Goal: Transaction & Acquisition: Purchase product/service

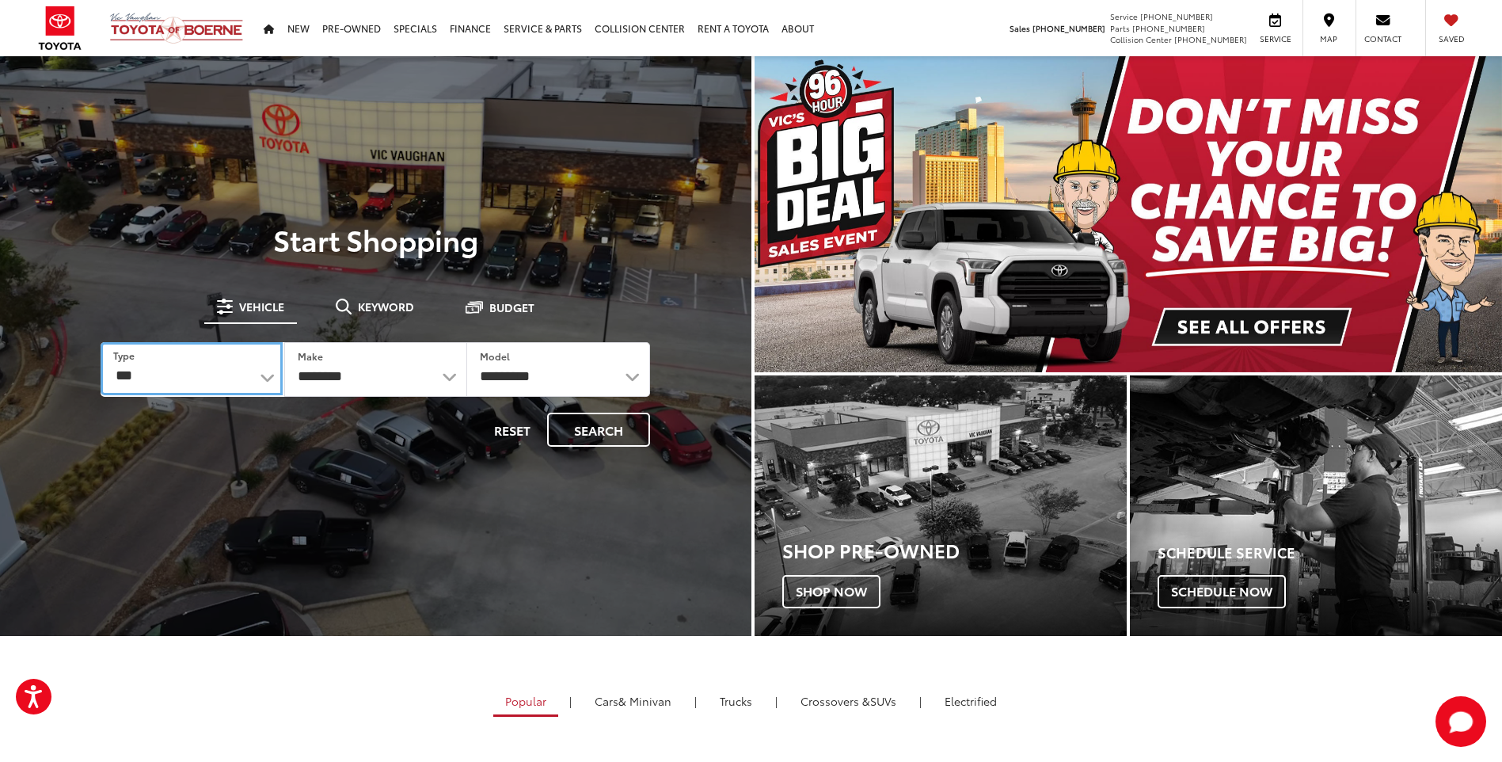
click at [267, 372] on select "*** *** **** *********" at bounding box center [191, 368] width 181 height 53
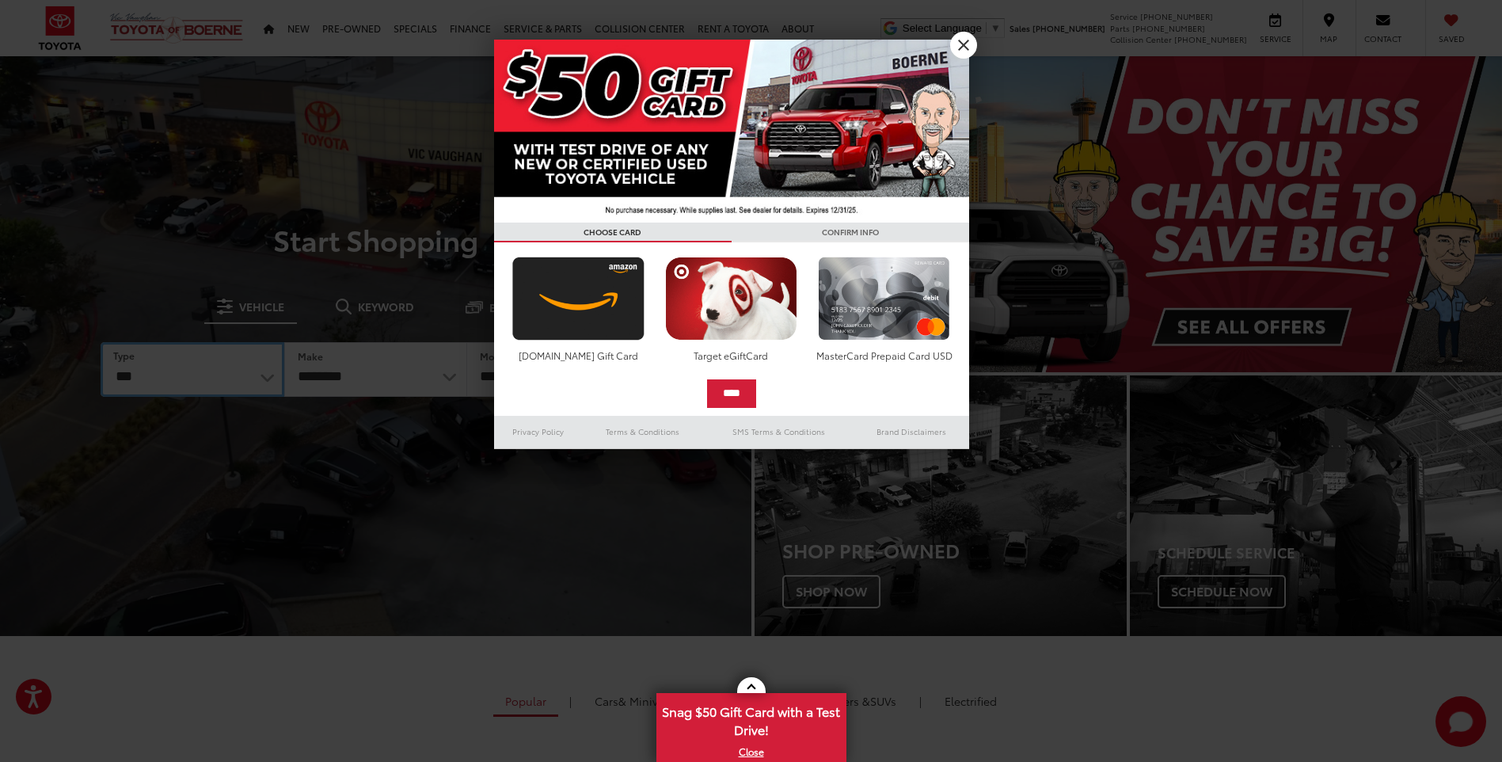
select select "******"
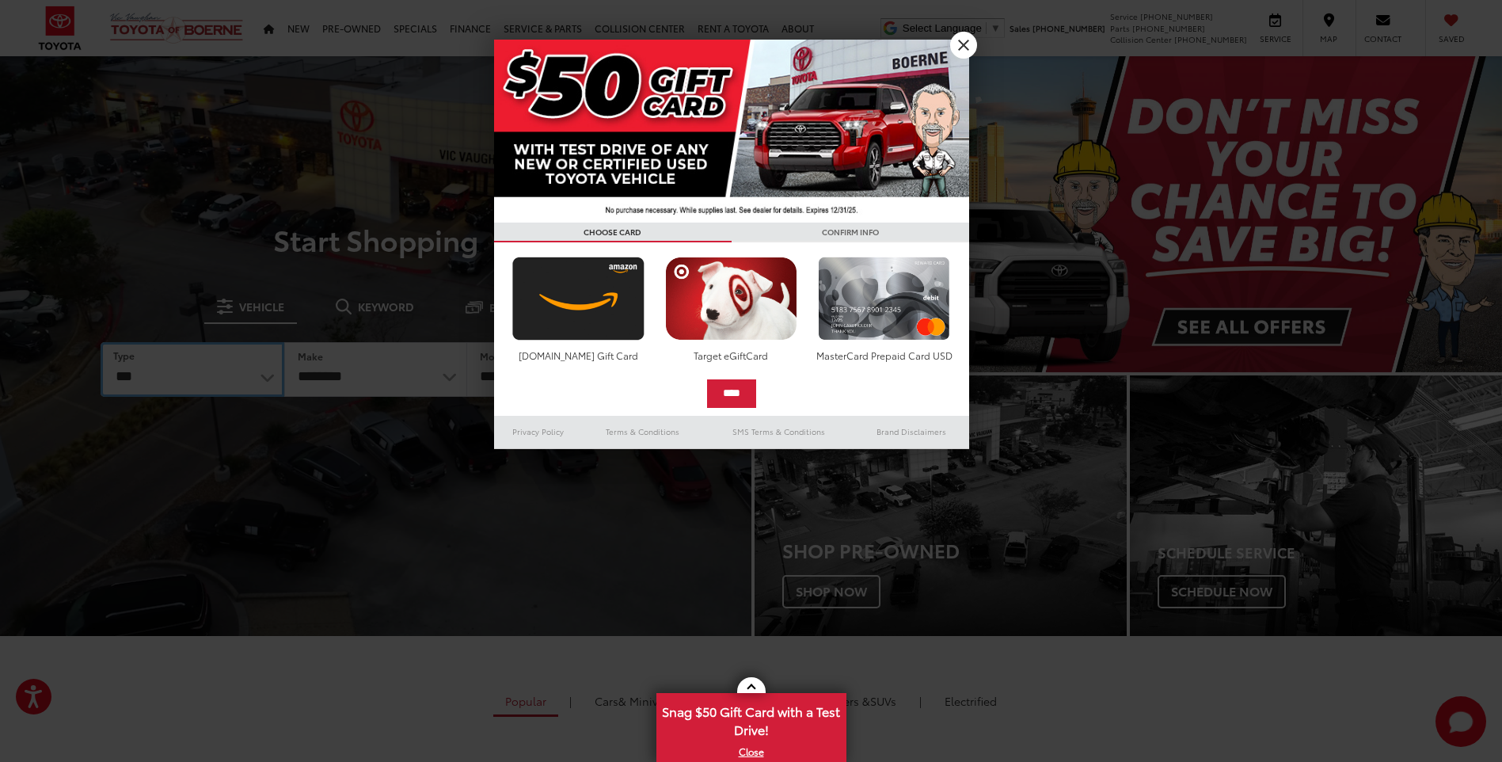
click at [101, 342] on select "*** *** **** *********" at bounding box center [192, 369] width 183 height 55
select select "******"
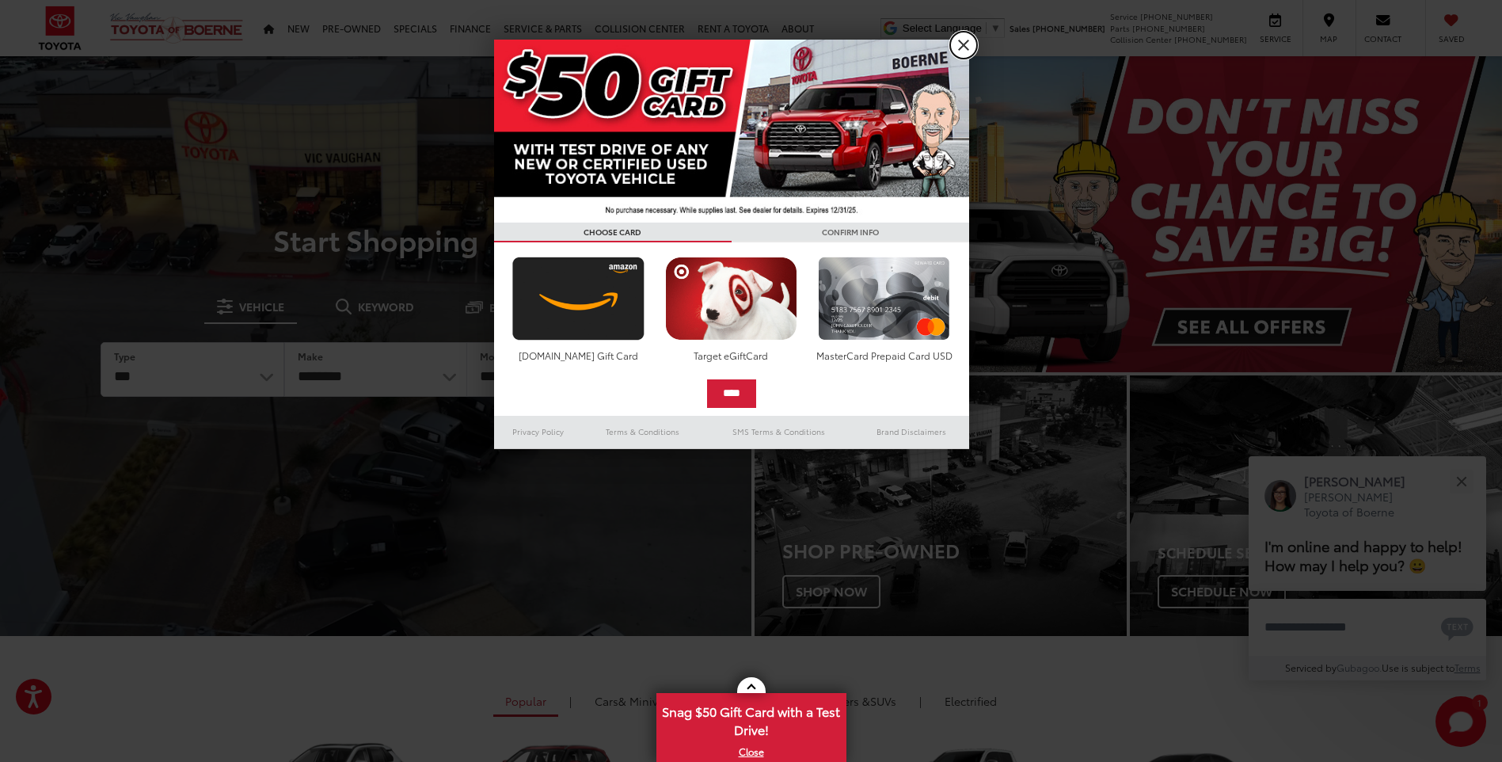
drag, startPoint x: 965, startPoint y: 40, endPoint x: 961, endPoint y: 50, distance: 10.3
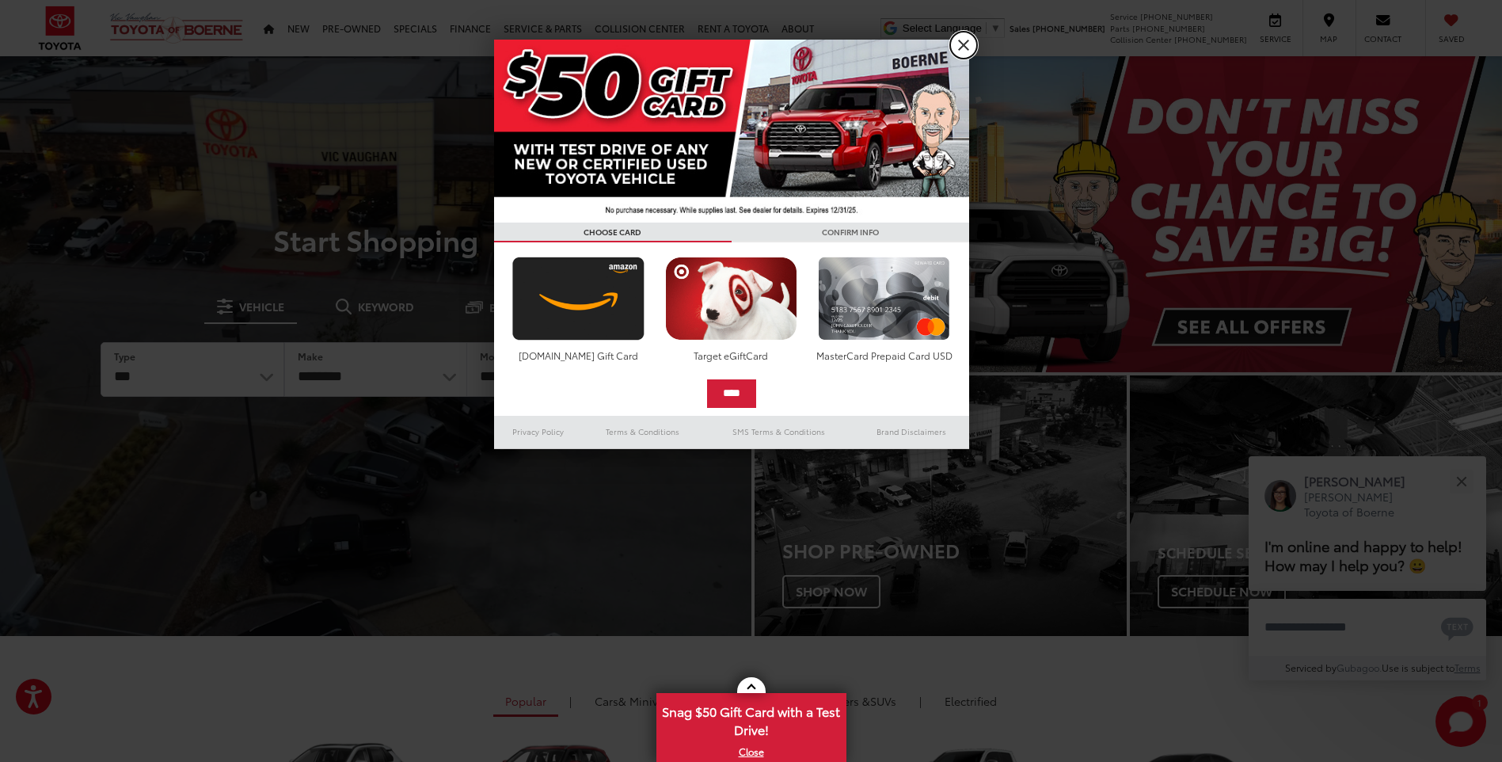
click at [965, 40] on link "X" at bounding box center [963, 45] width 27 height 27
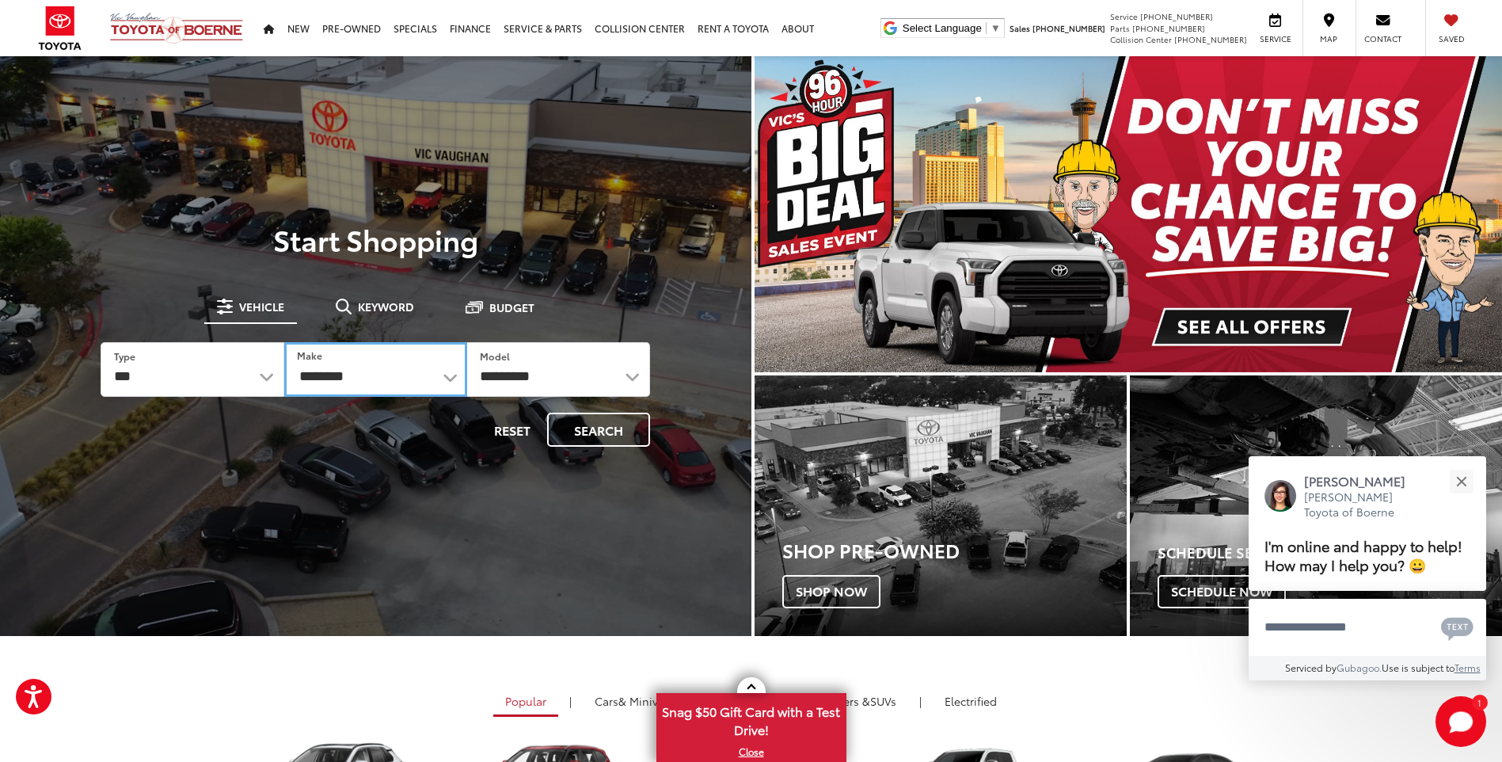
click at [447, 377] on select "******** ******" at bounding box center [375, 369] width 183 height 55
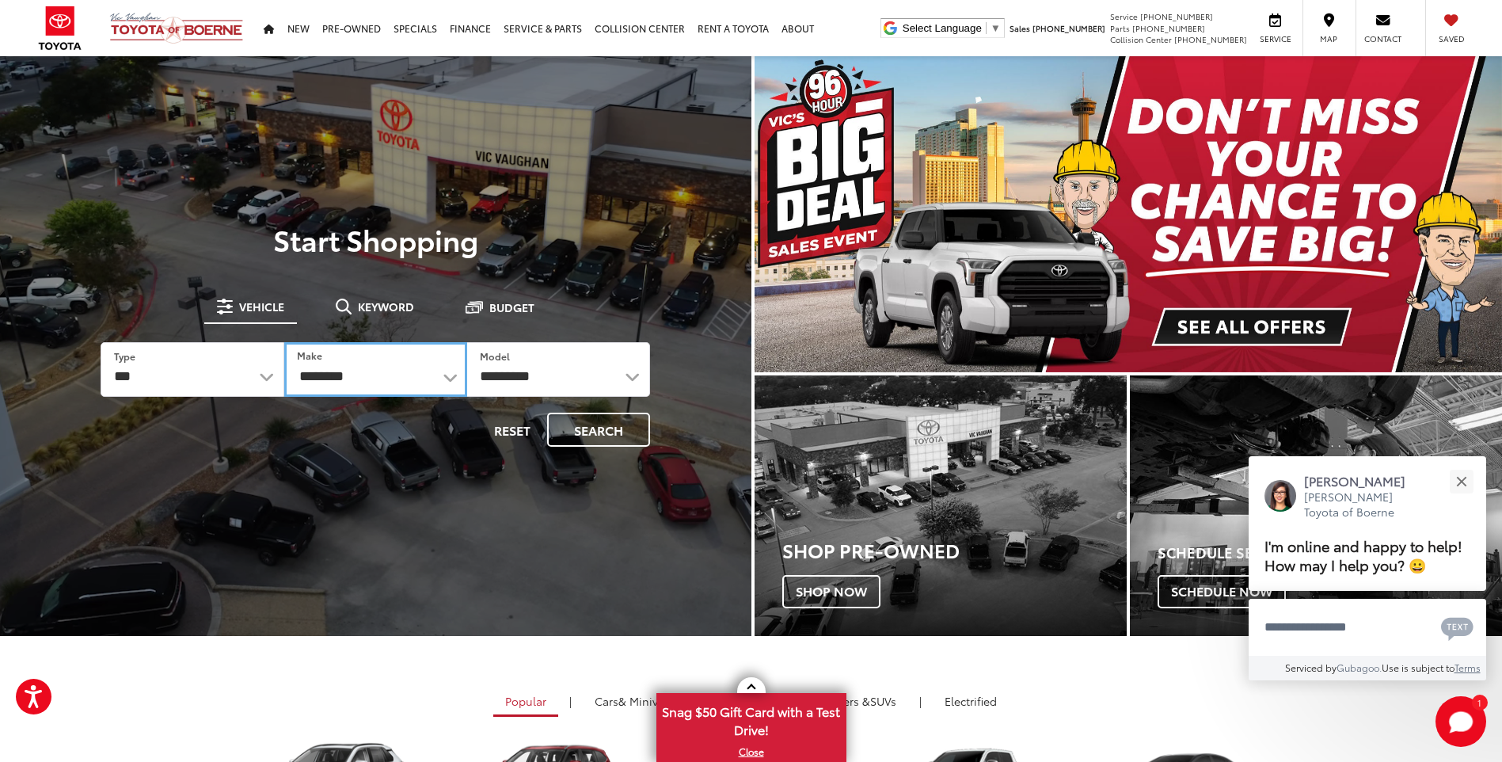
click at [447, 377] on select "******** ******" at bounding box center [375, 369] width 183 height 55
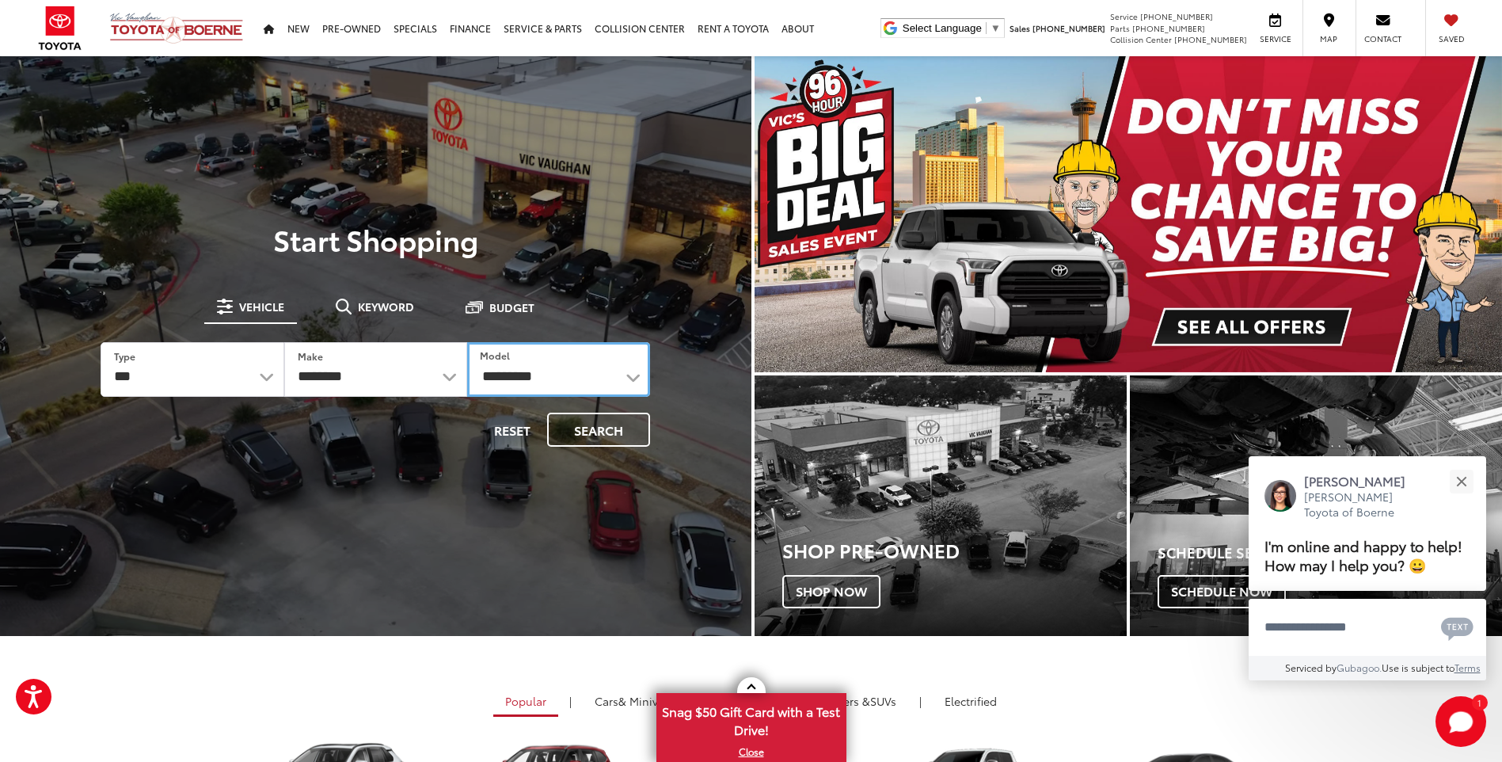
click at [506, 378] on select "**********" at bounding box center [558, 369] width 183 height 55
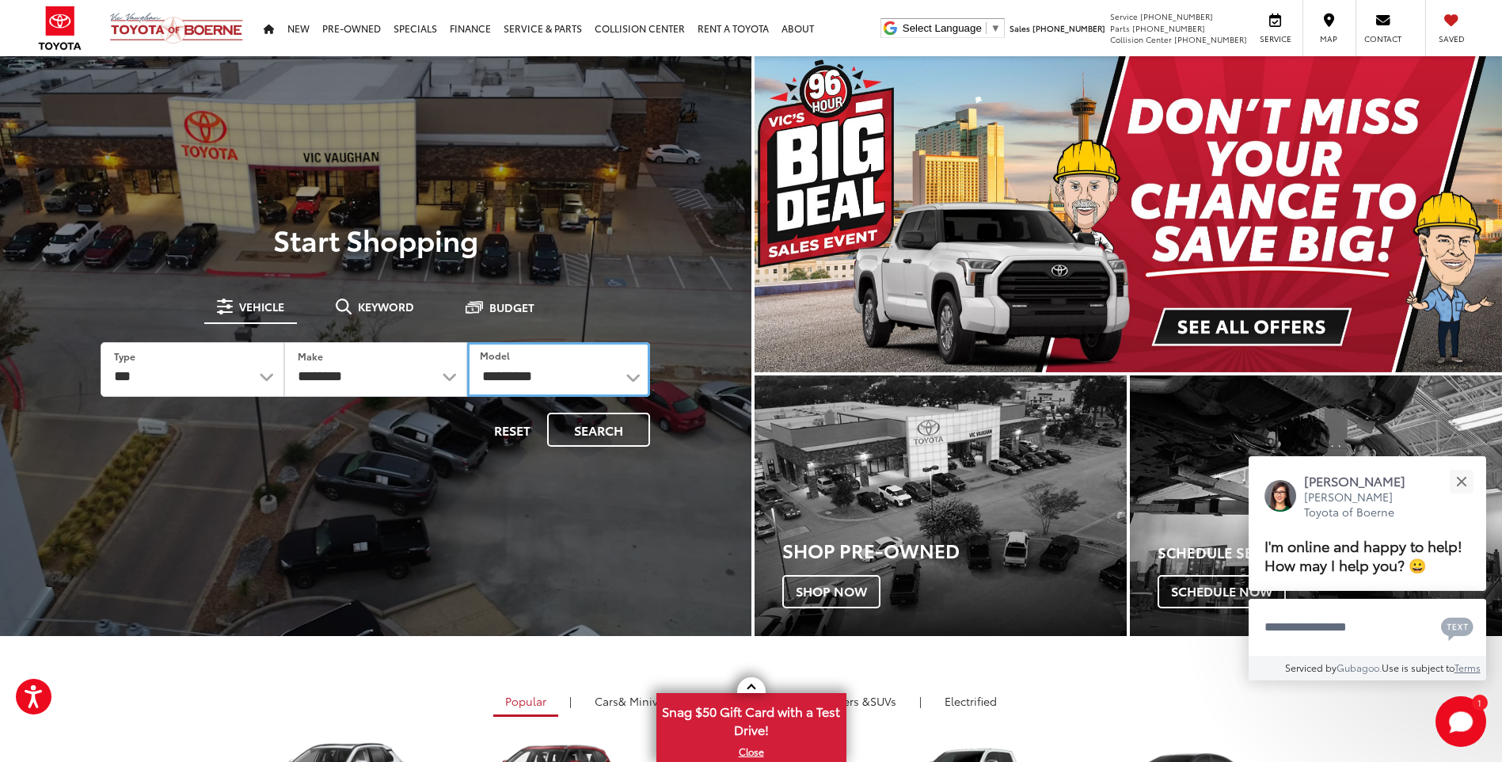
select select "****"
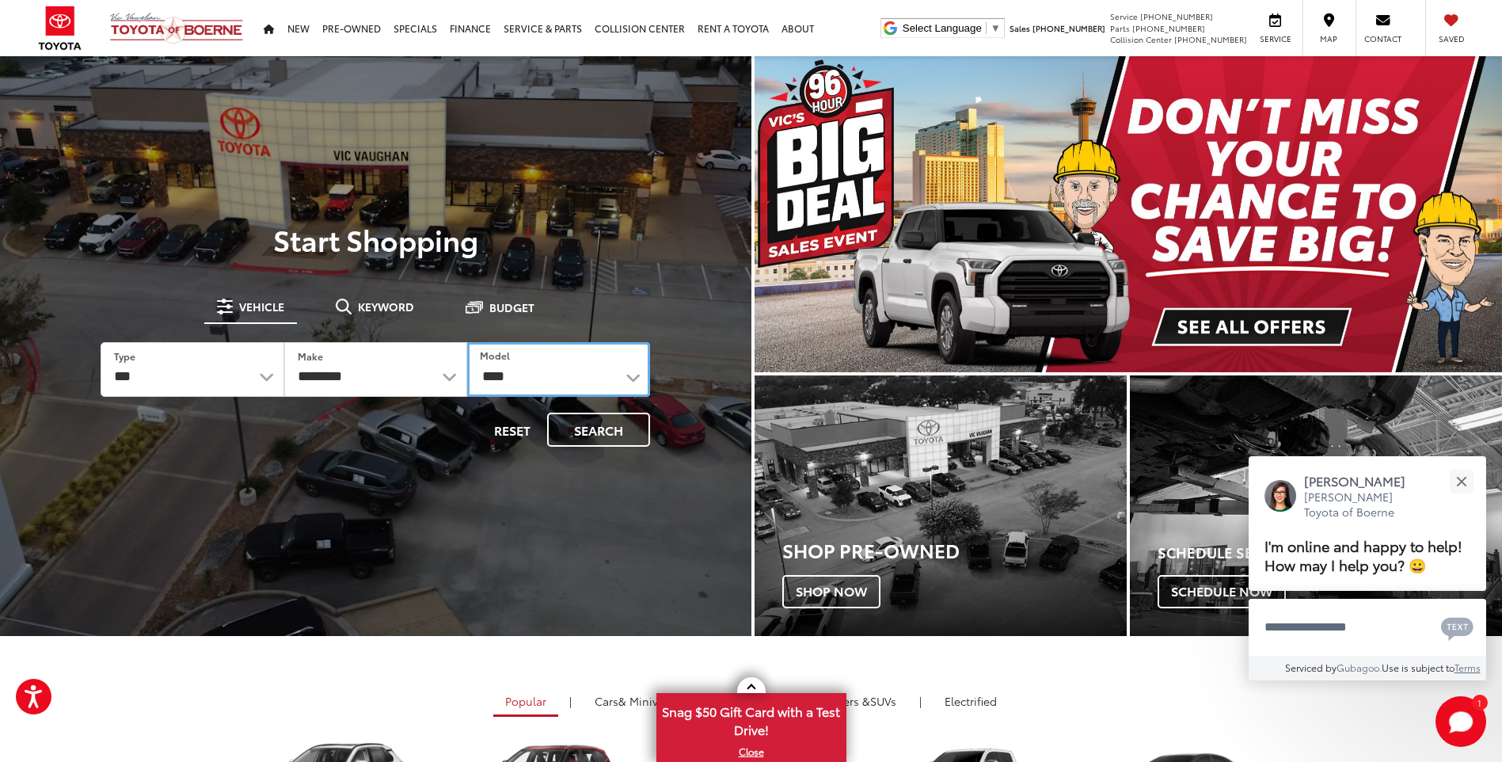
click at [467, 342] on select "**********" at bounding box center [558, 369] width 183 height 55
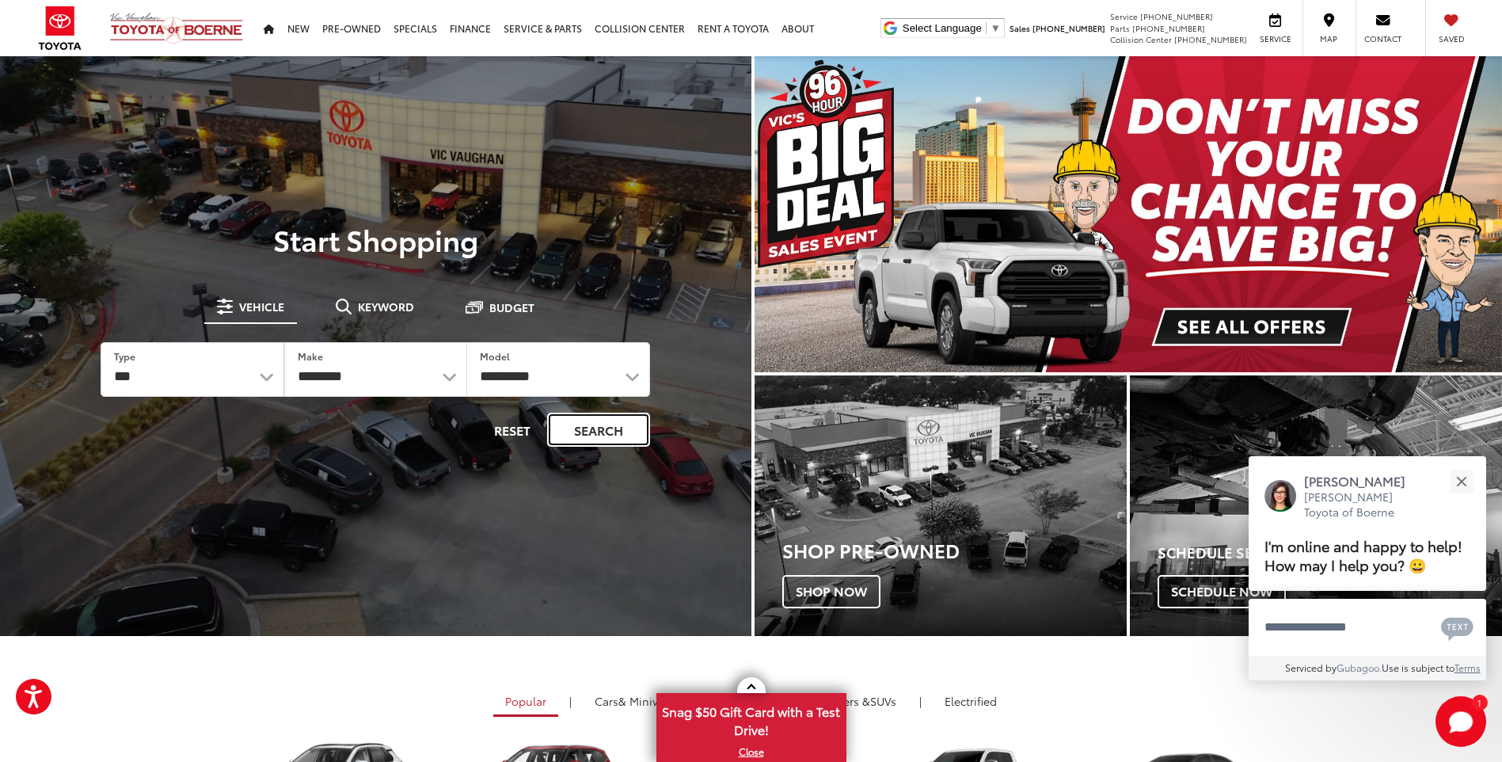
click at [595, 425] on button "Search" at bounding box center [598, 429] width 103 height 34
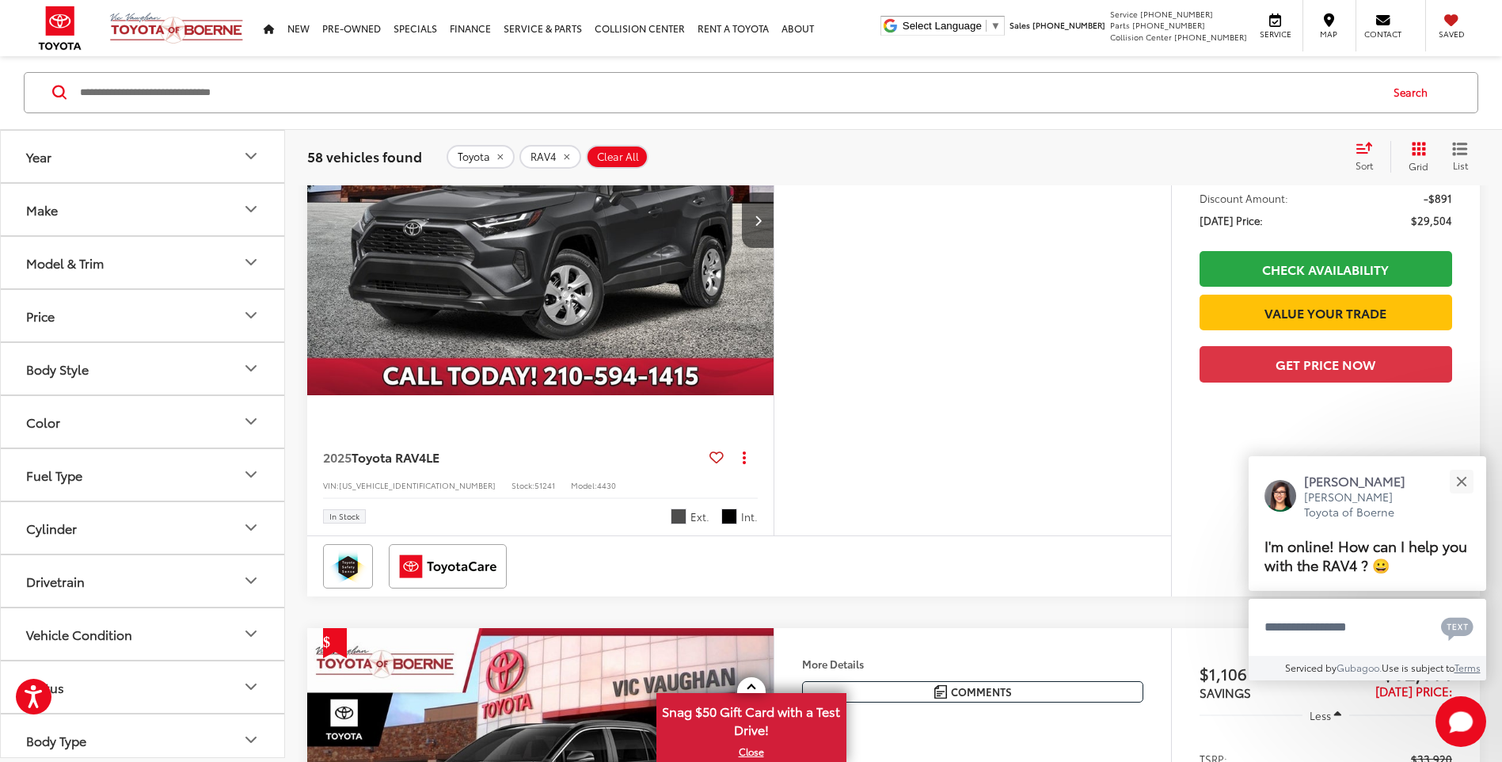
scroll to position [396, 0]
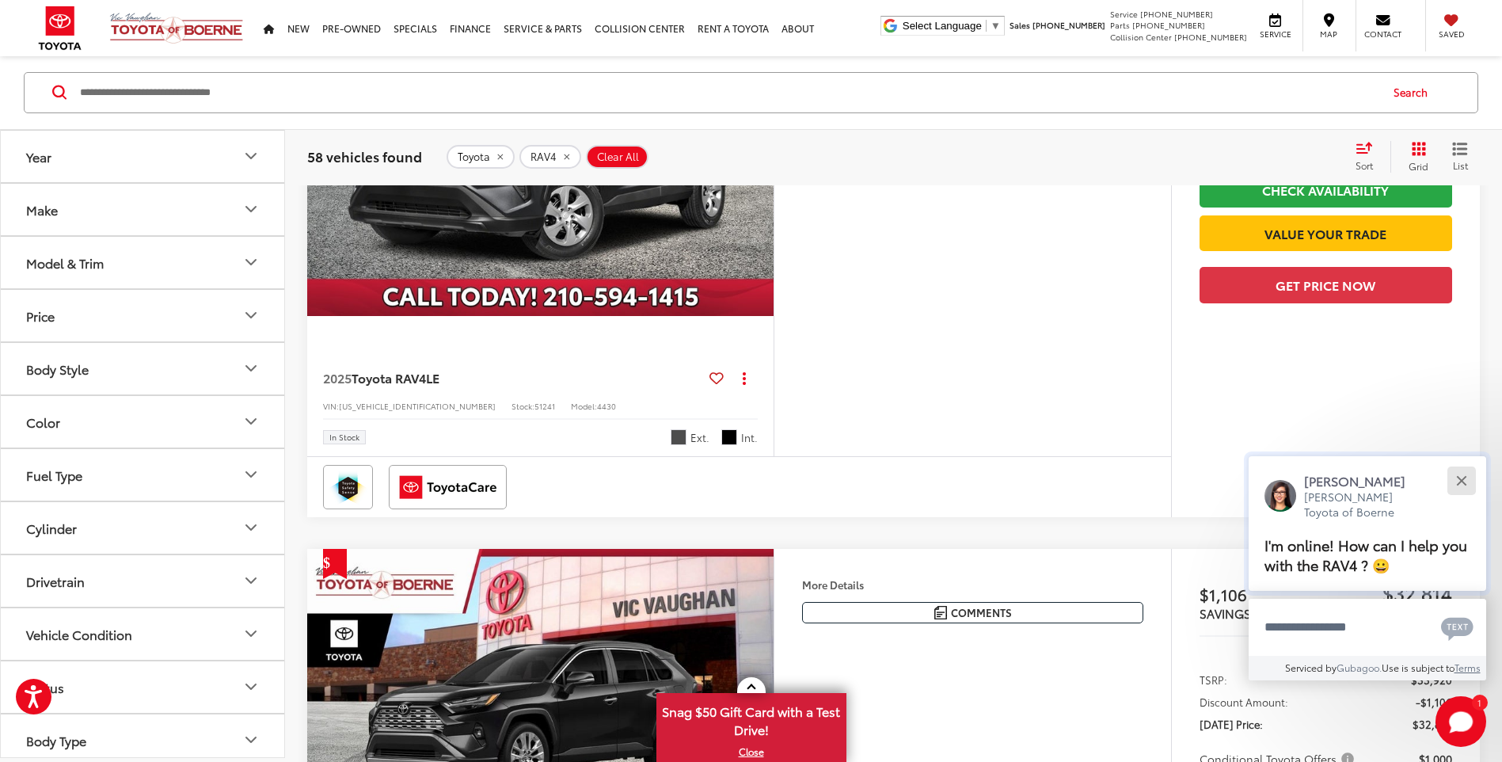
click at [1462, 485] on button "Close" at bounding box center [1461, 481] width 34 height 34
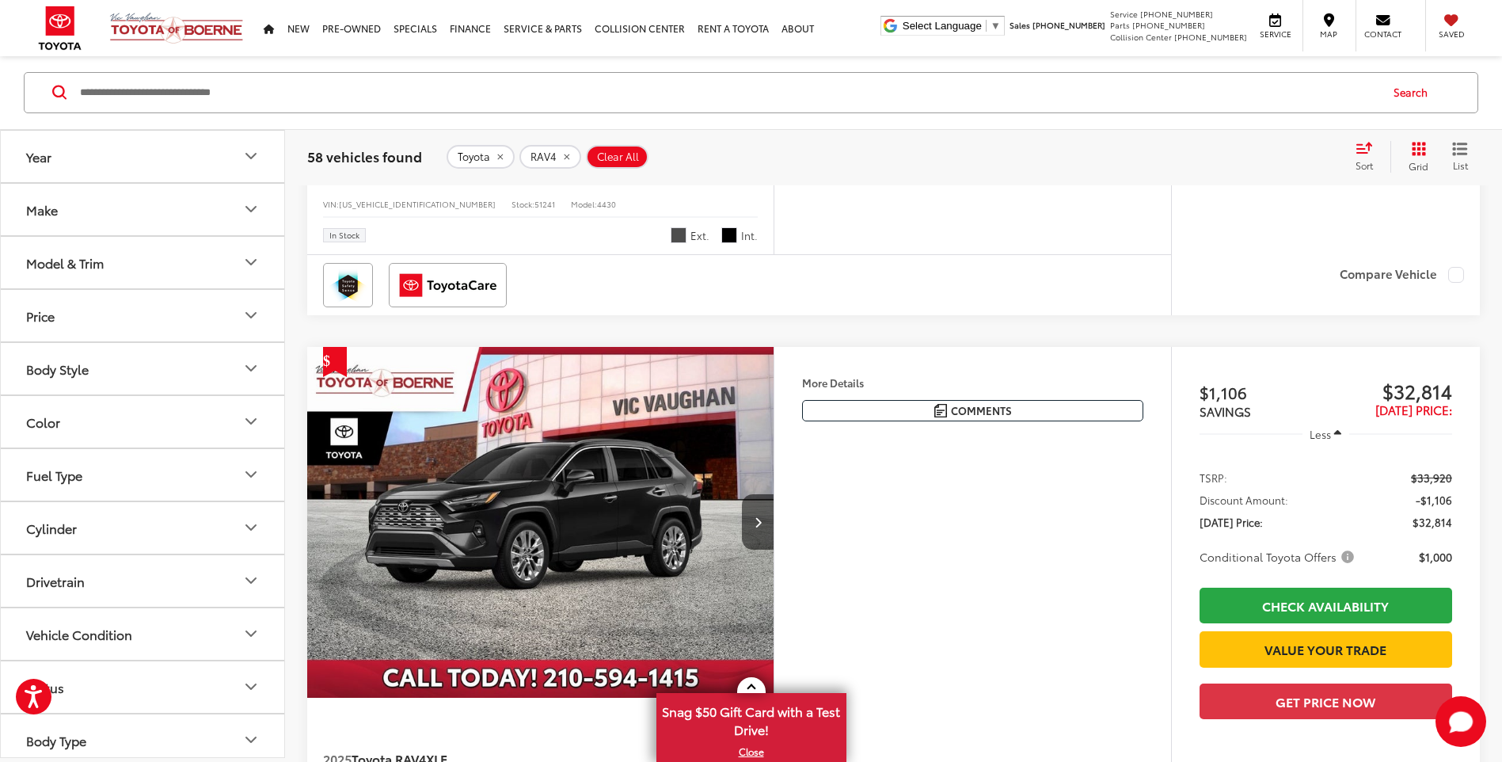
scroll to position [633, 0]
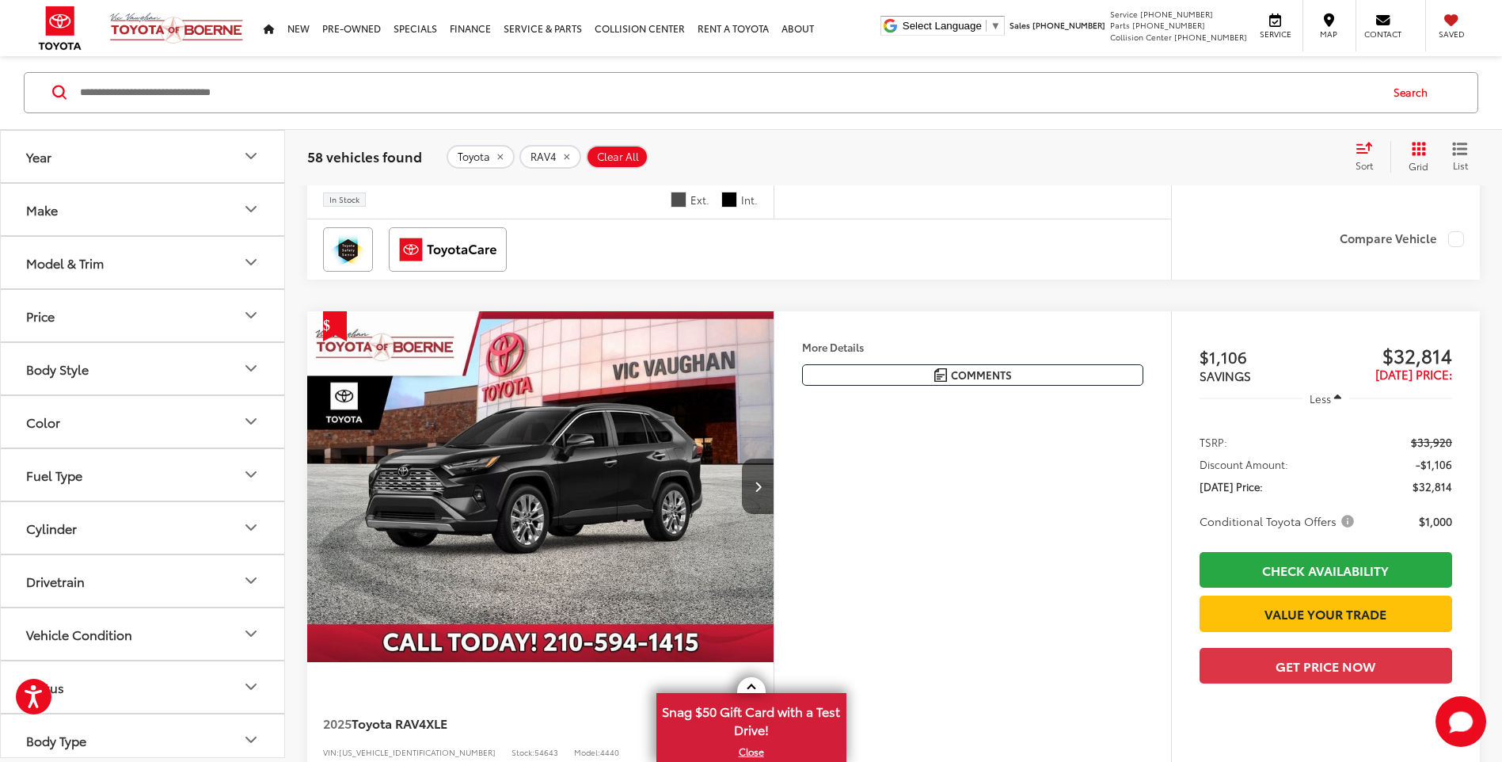
click at [250, 154] on icon "Year" at bounding box center [250, 156] width 19 height 19
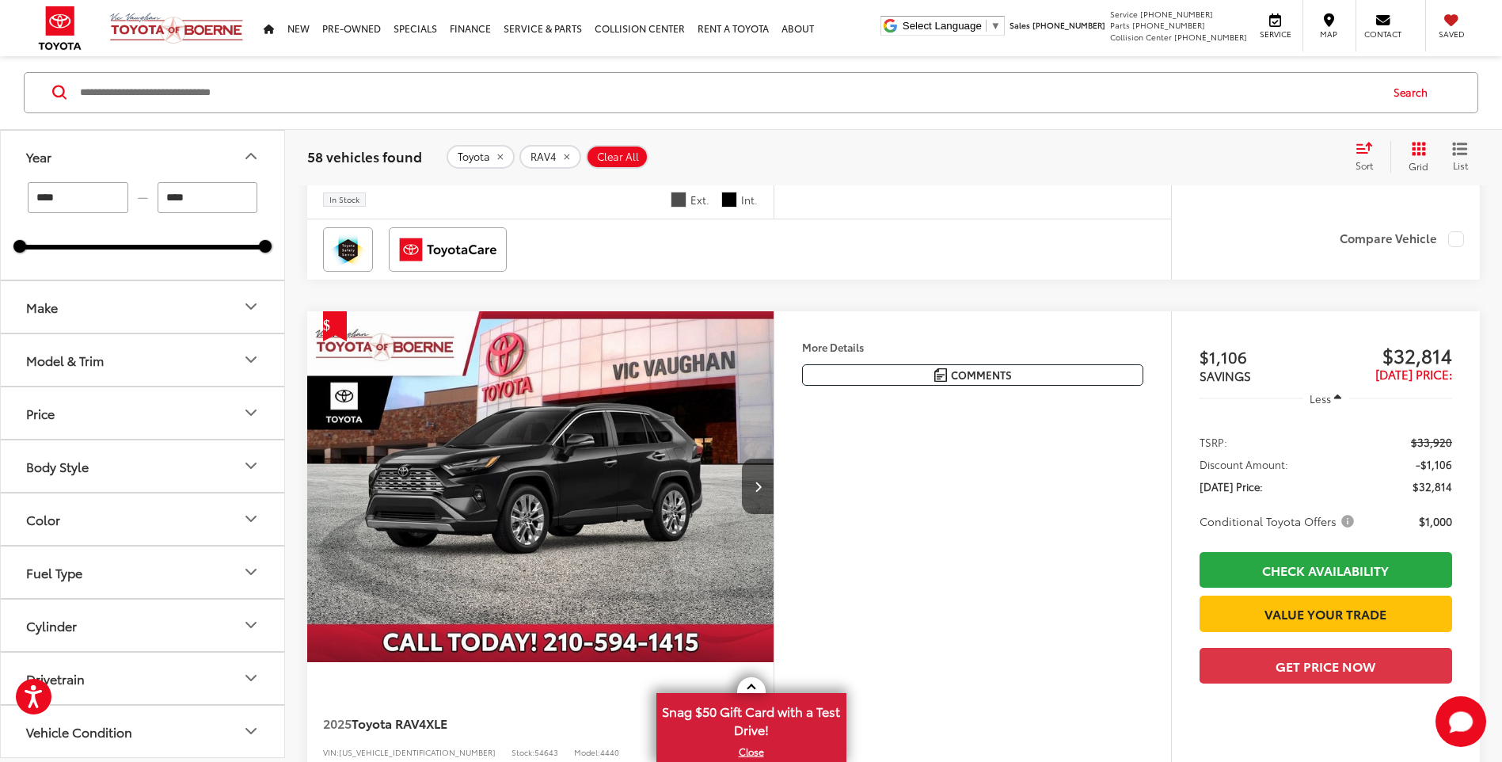
click at [250, 154] on icon "Year" at bounding box center [251, 156] width 10 height 5
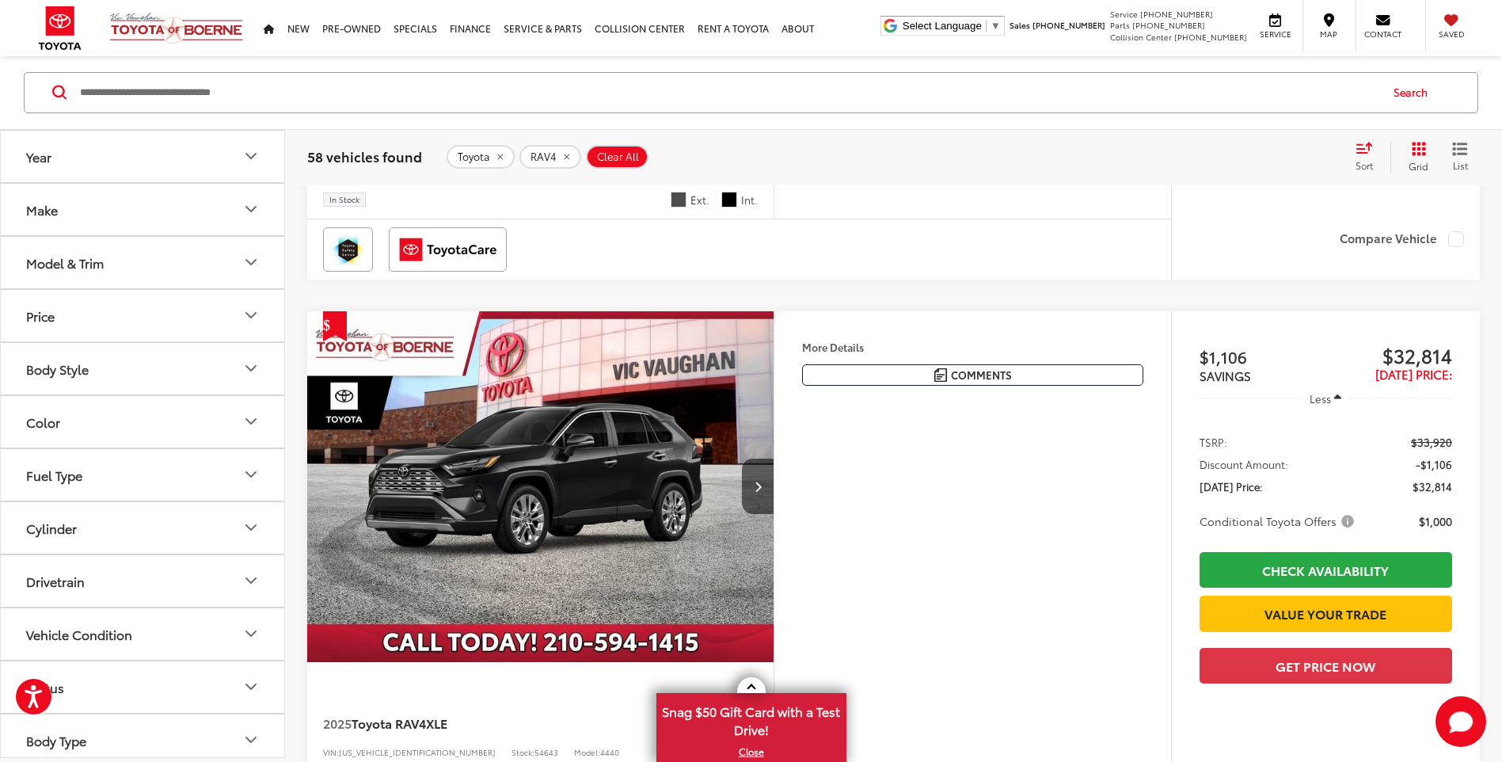
click at [255, 210] on icon "Make" at bounding box center [250, 209] width 19 height 19
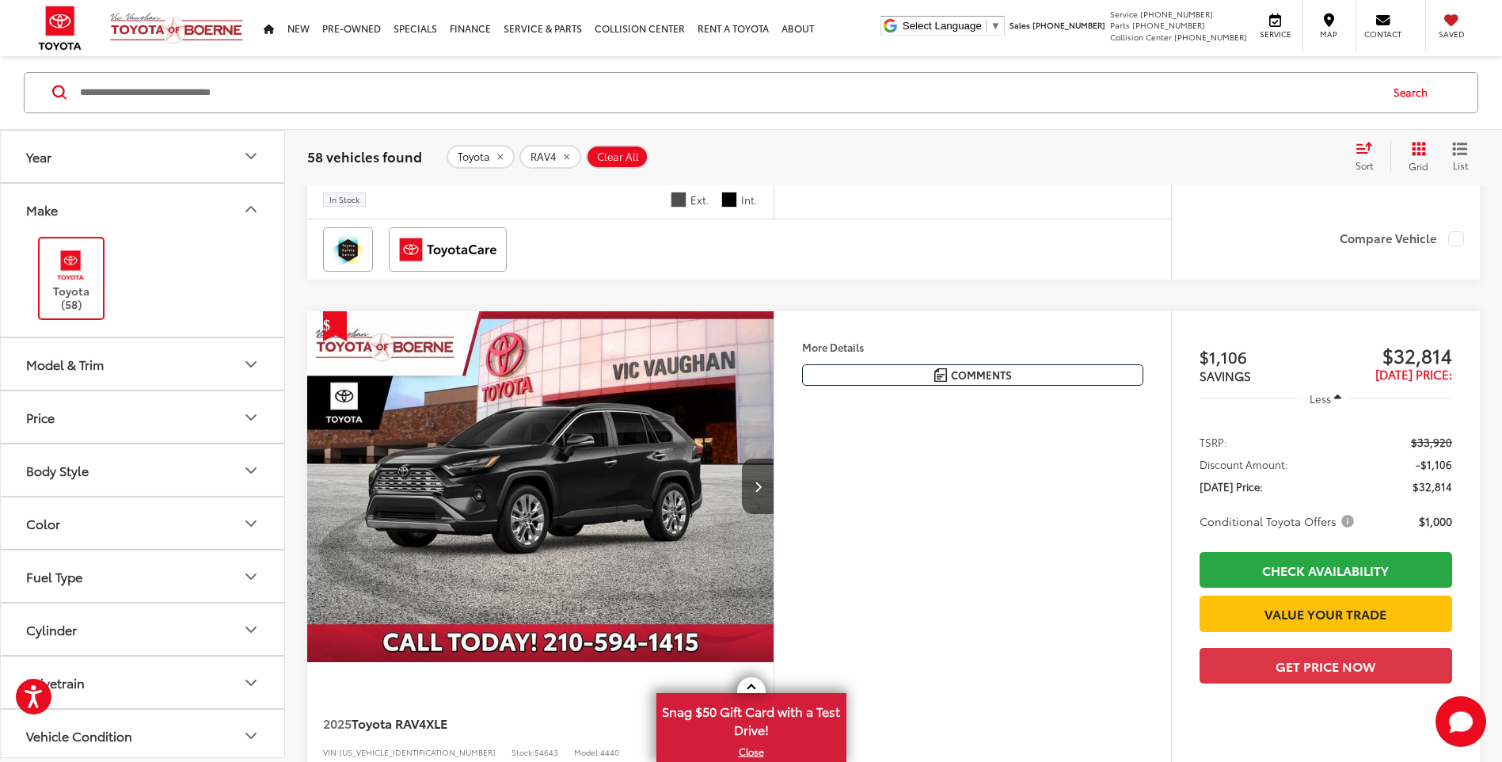
click at [255, 210] on icon "Make" at bounding box center [250, 209] width 19 height 19
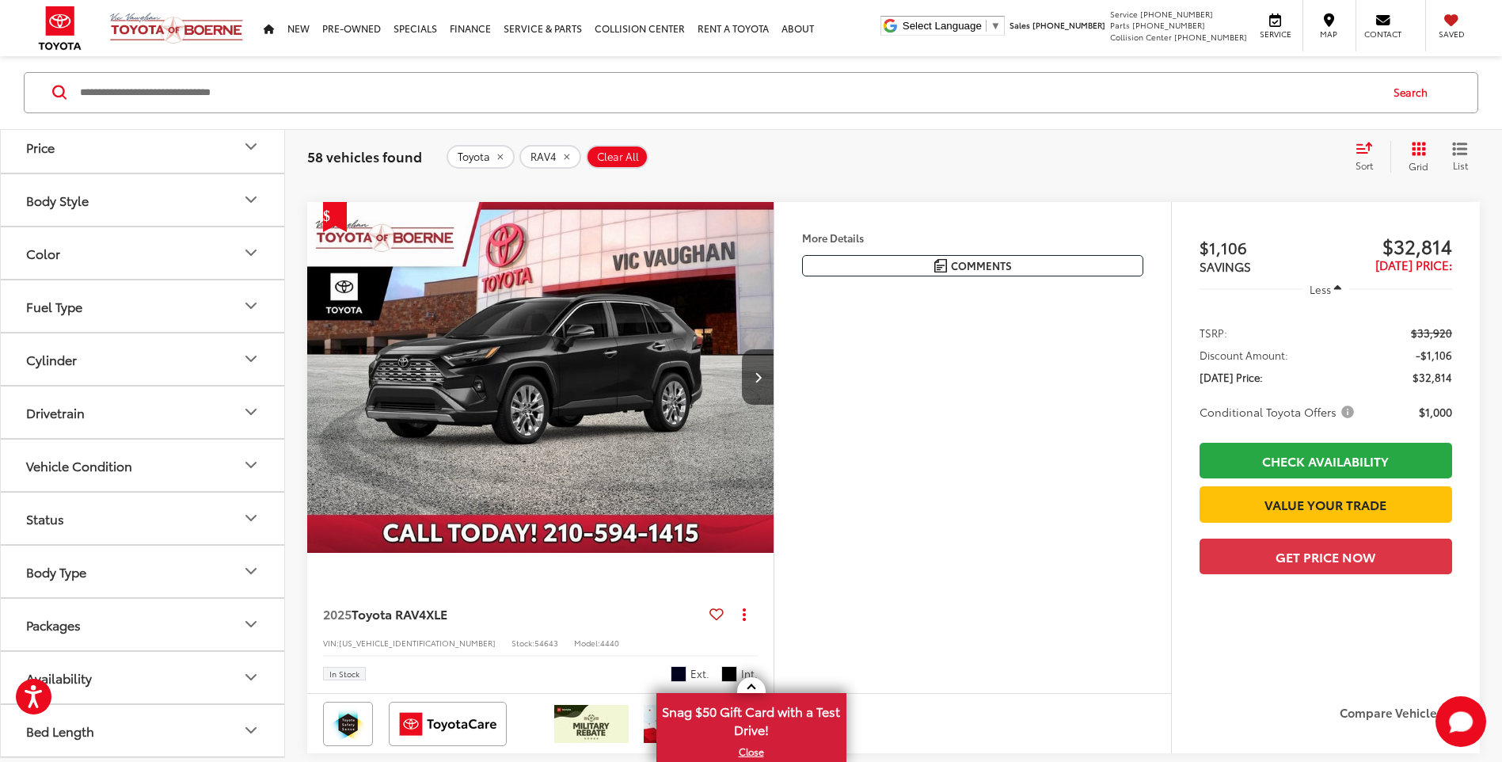
scroll to position [792, 0]
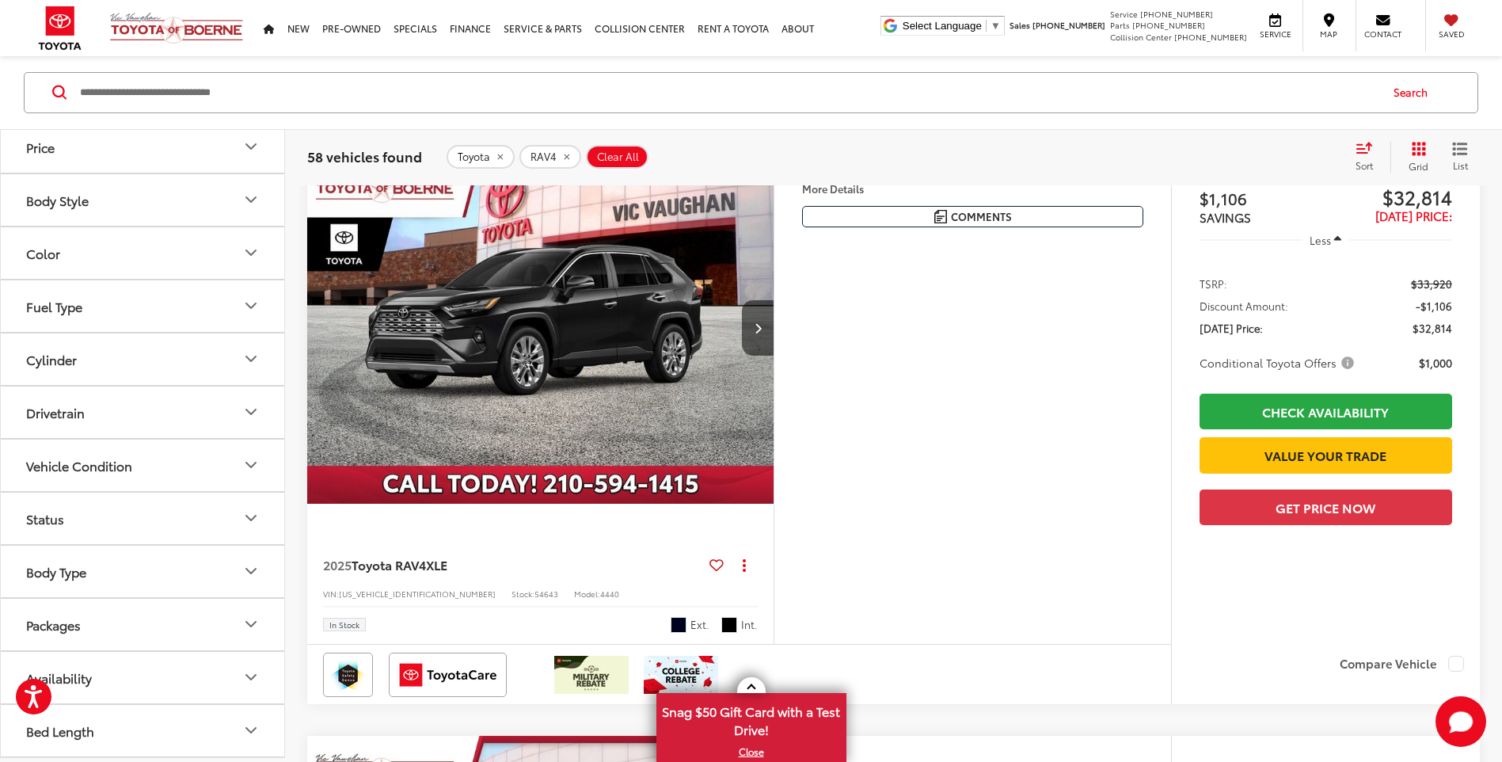
click at [253, 622] on icon "Packages" at bounding box center [250, 624] width 19 height 19
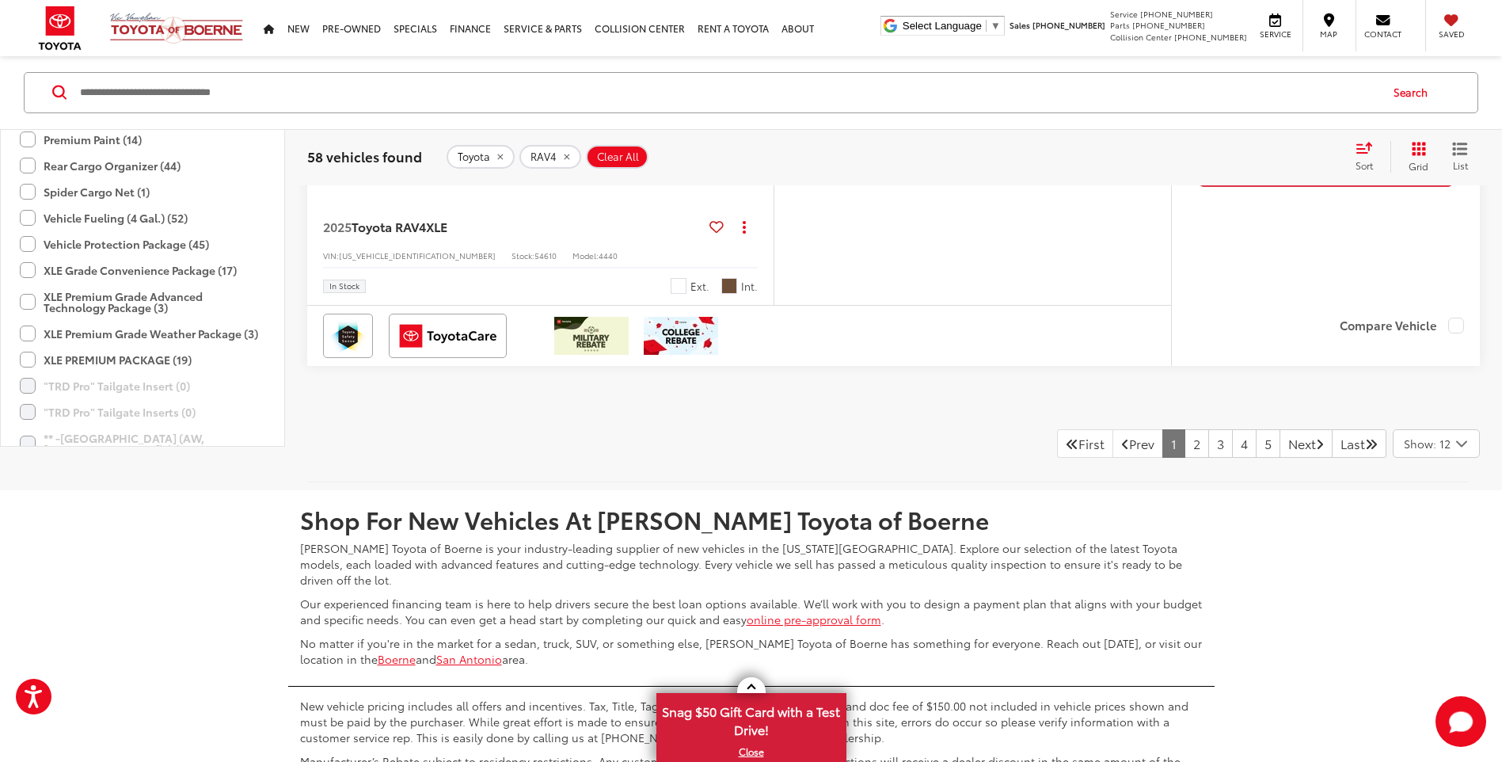
scroll to position [876, 0]
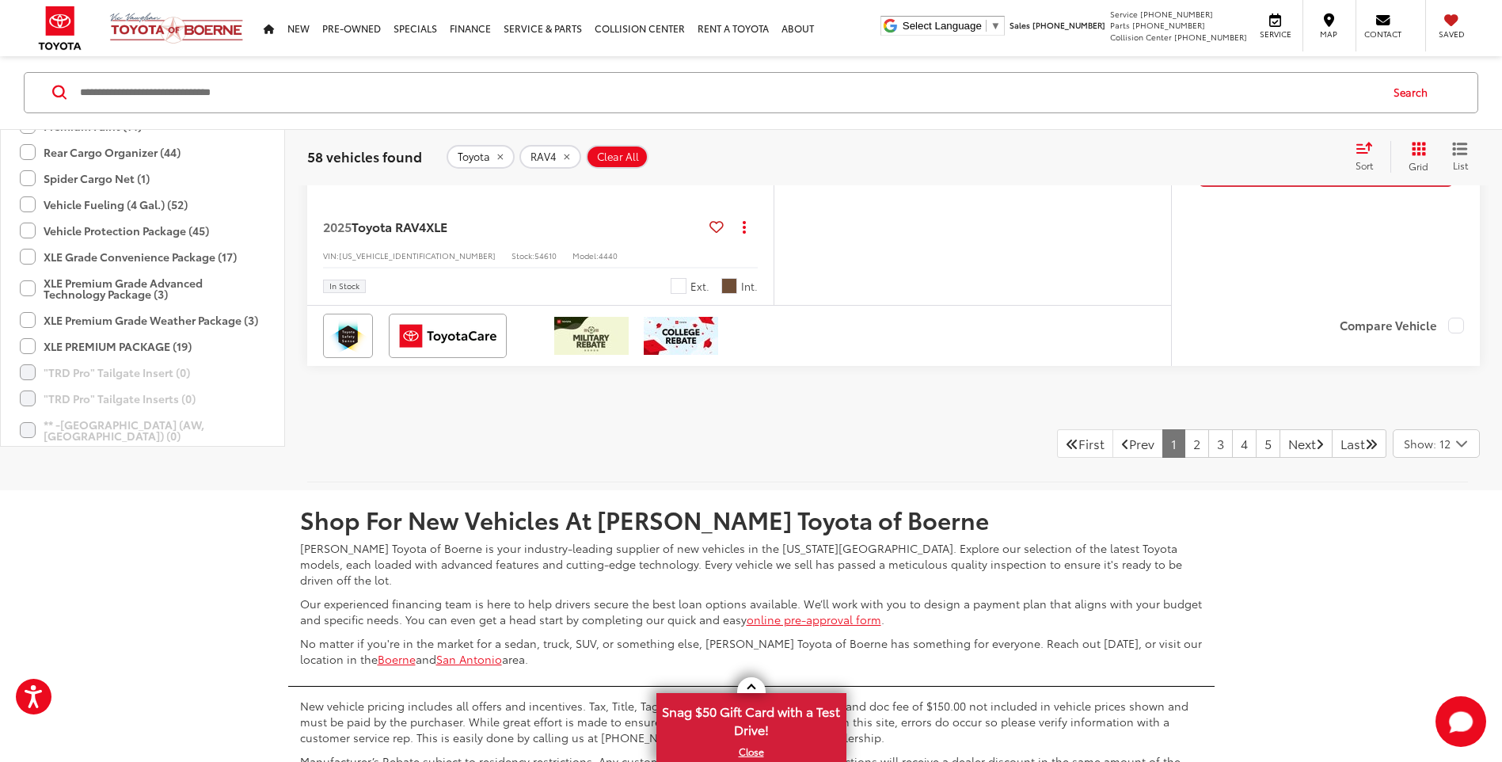
click at [29, 349] on label "XLE PREMIUM PACKAGE (19)" at bounding box center [106, 346] width 172 height 26
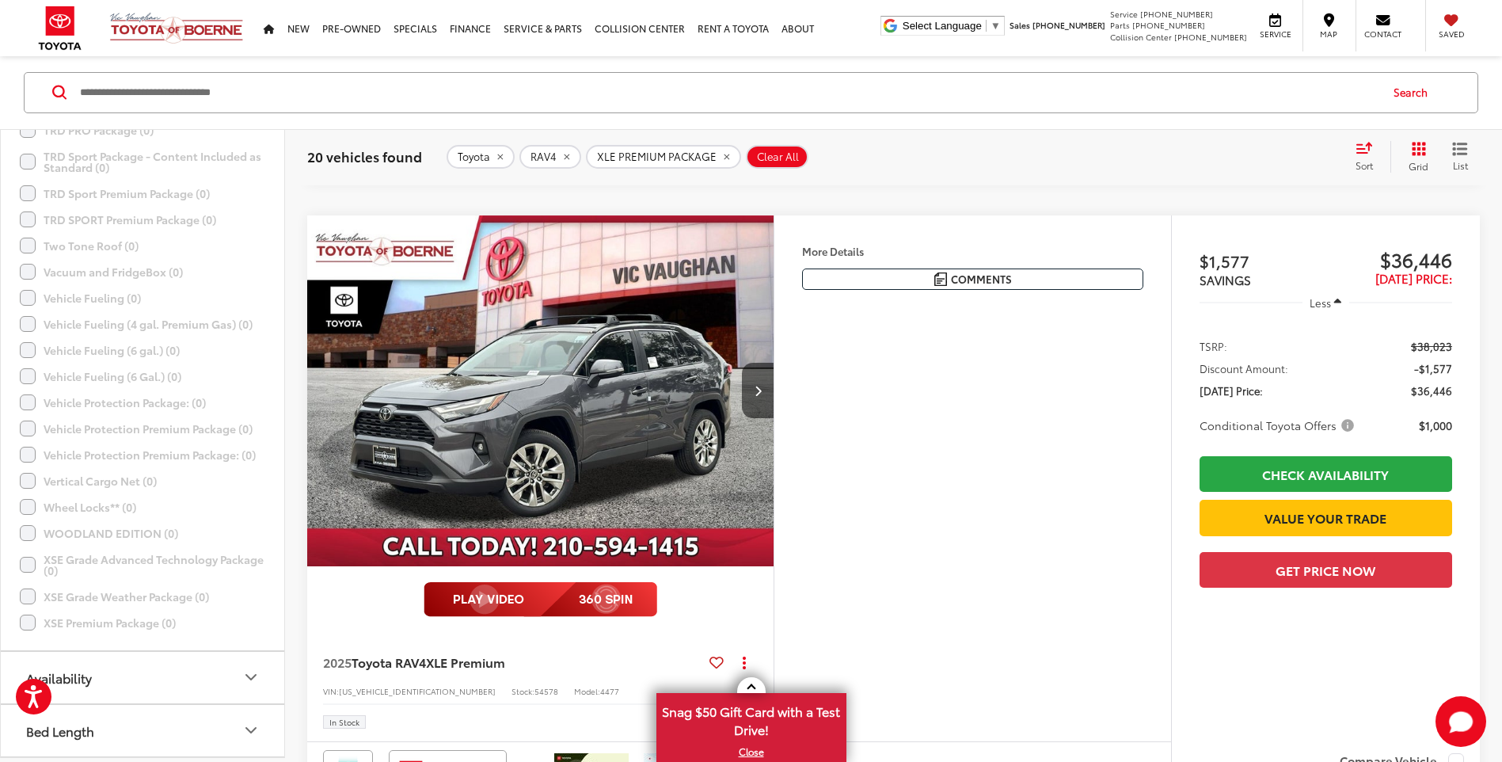
scroll to position [728, 0]
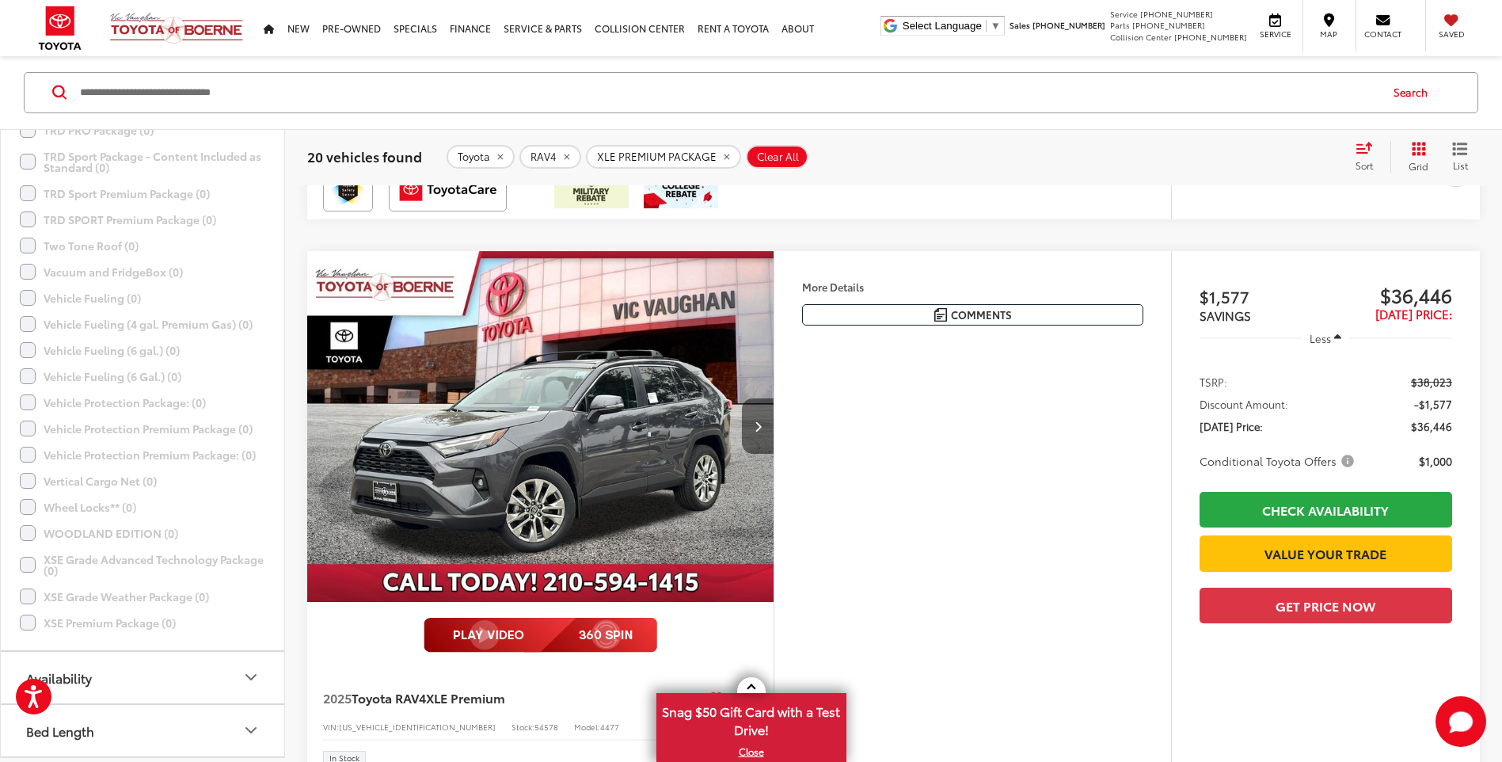
click at [759, 432] on button "Next image" at bounding box center [758, 425] width 32 height 55
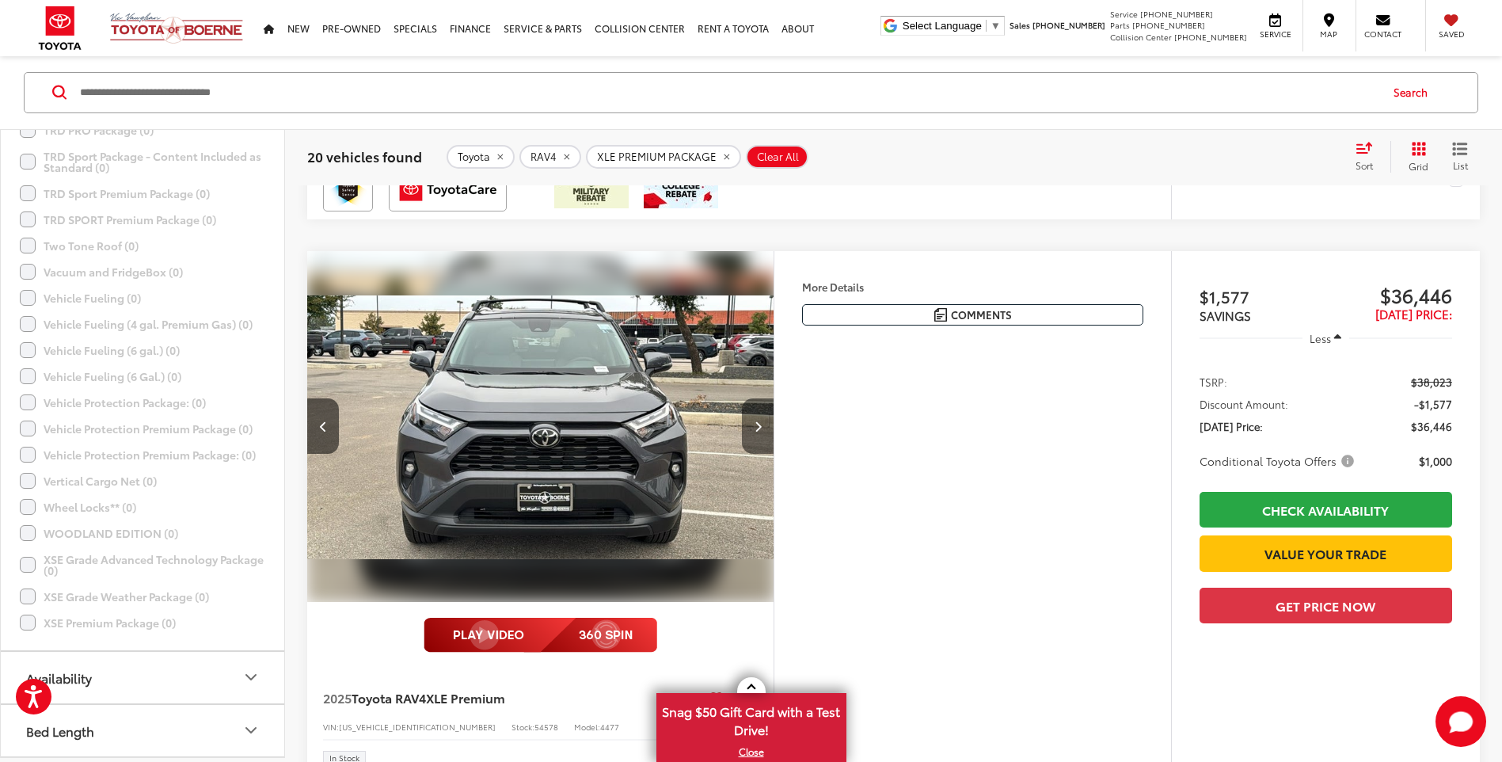
click at [758, 433] on button "Next image" at bounding box center [758, 425] width 32 height 55
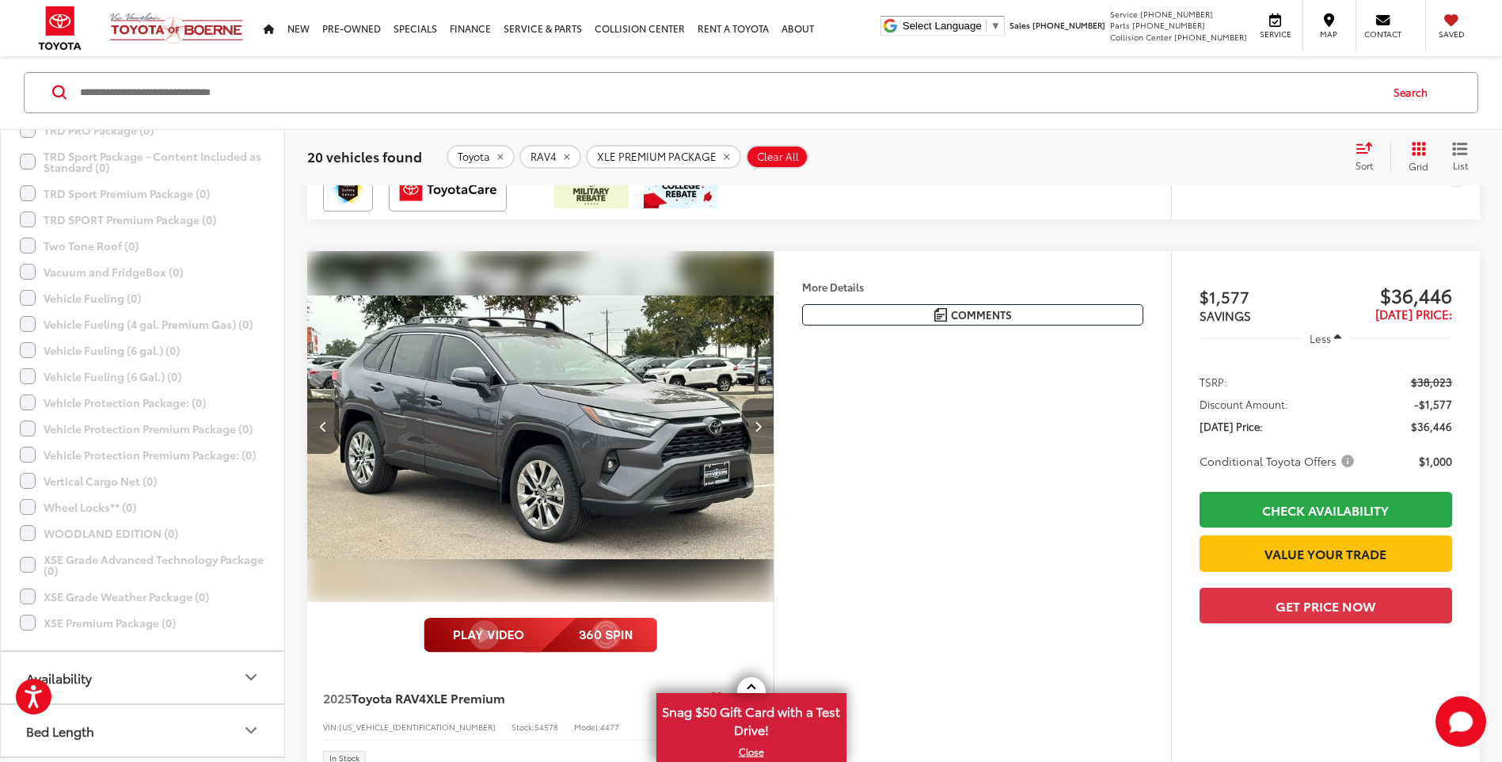
click at [758, 434] on button "Next image" at bounding box center [758, 425] width 32 height 55
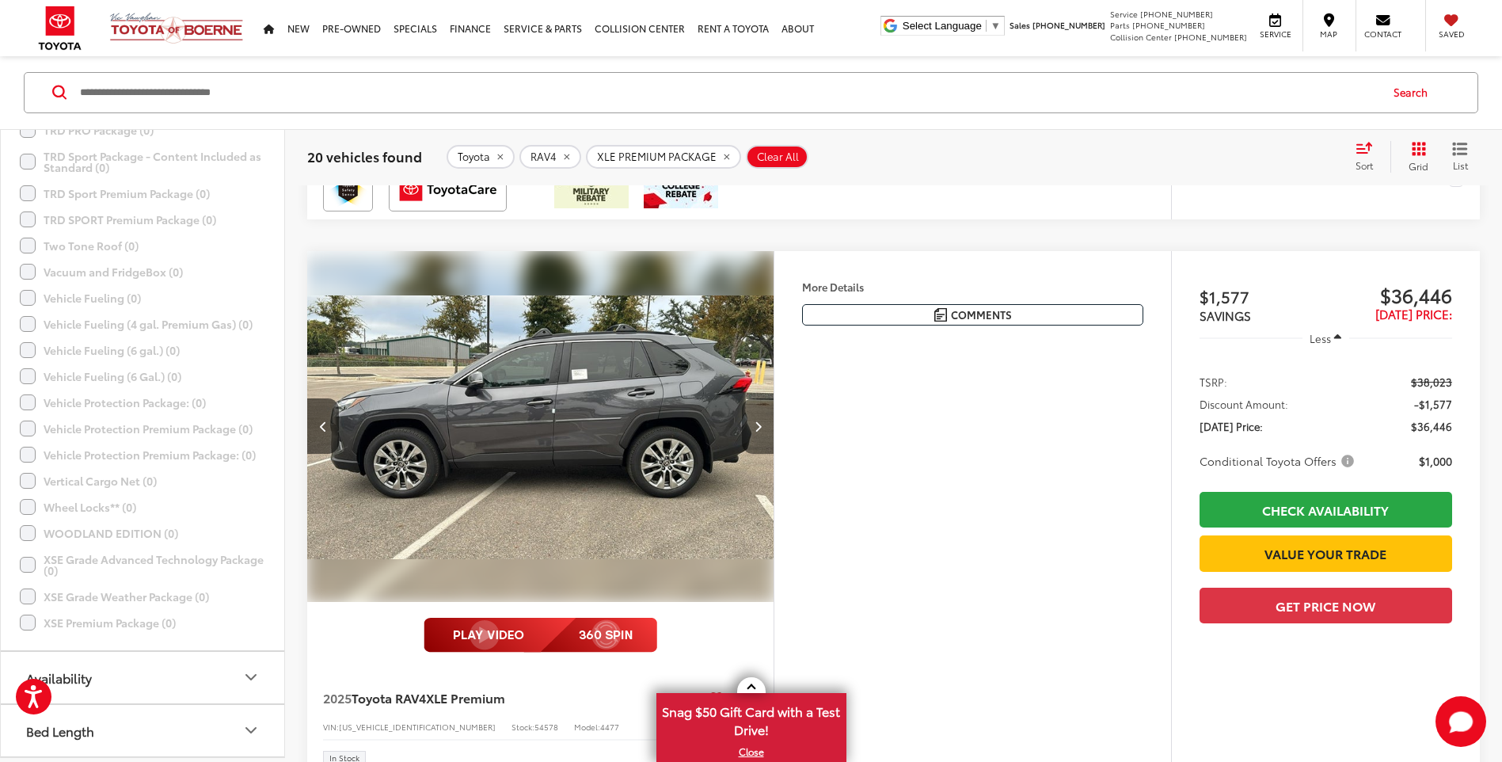
click at [758, 434] on button "Next image" at bounding box center [758, 425] width 32 height 55
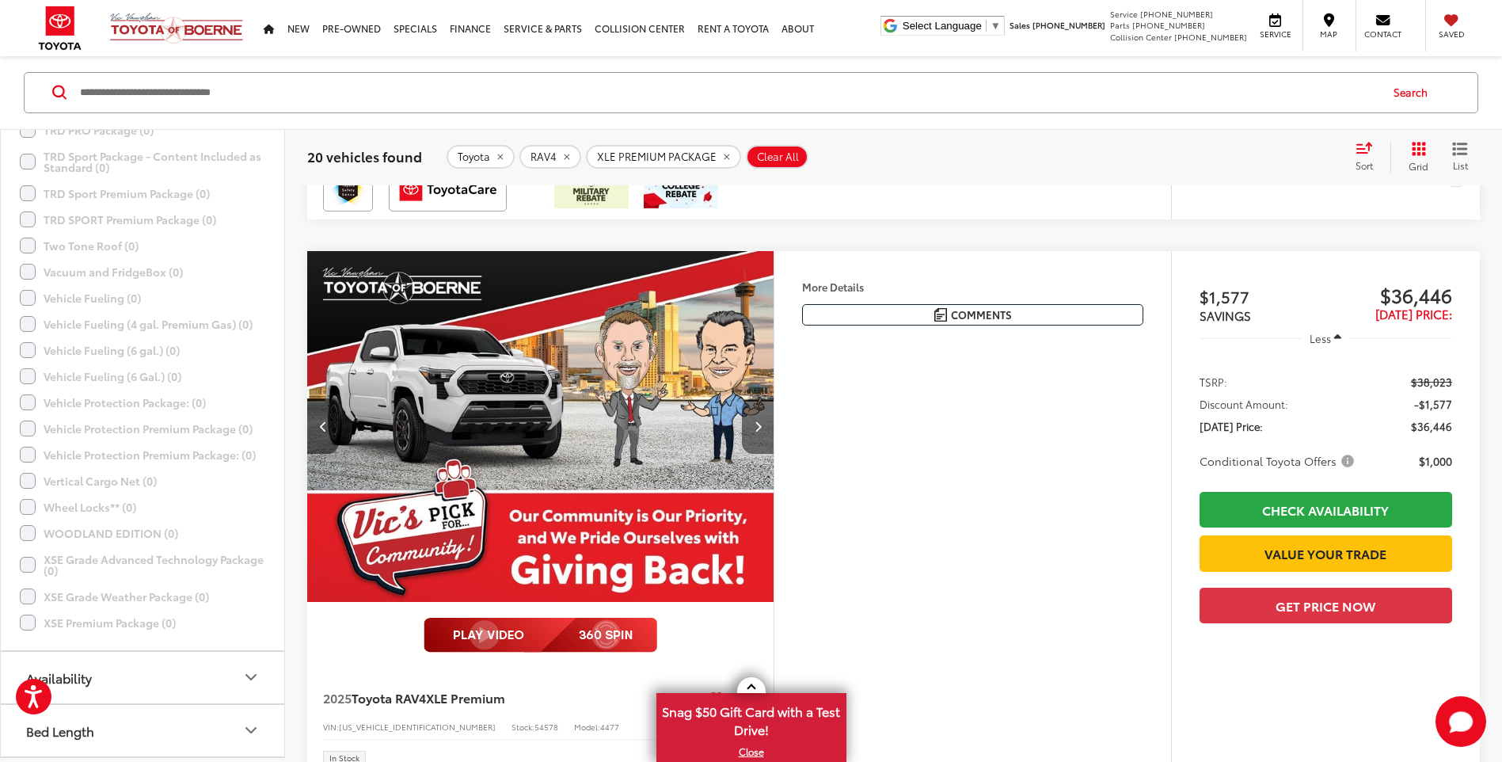
click at [758, 434] on button "Next image" at bounding box center [758, 425] width 32 height 55
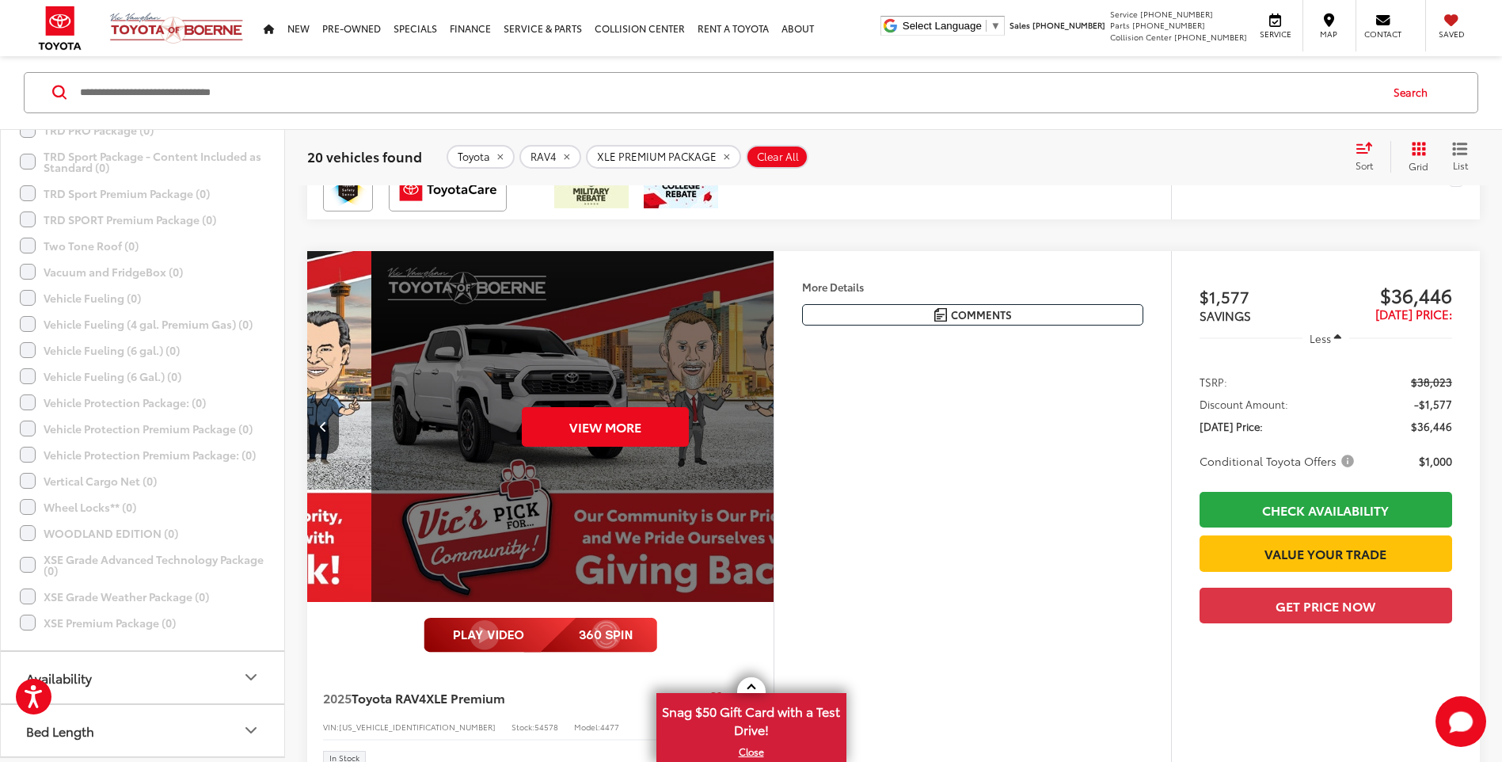
scroll to position [0, 2344]
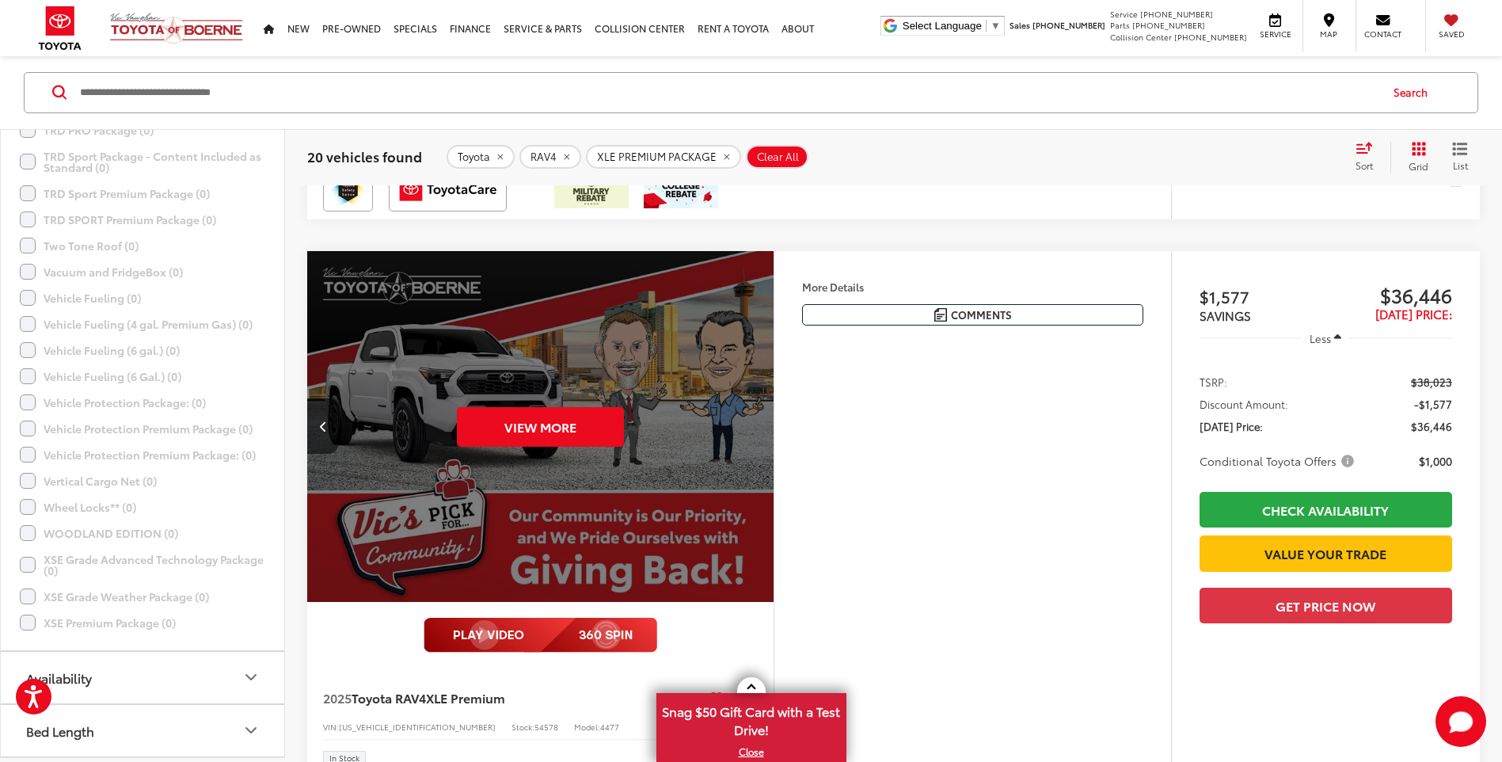
click at [758, 434] on div "View More" at bounding box center [540, 427] width 469 height 352
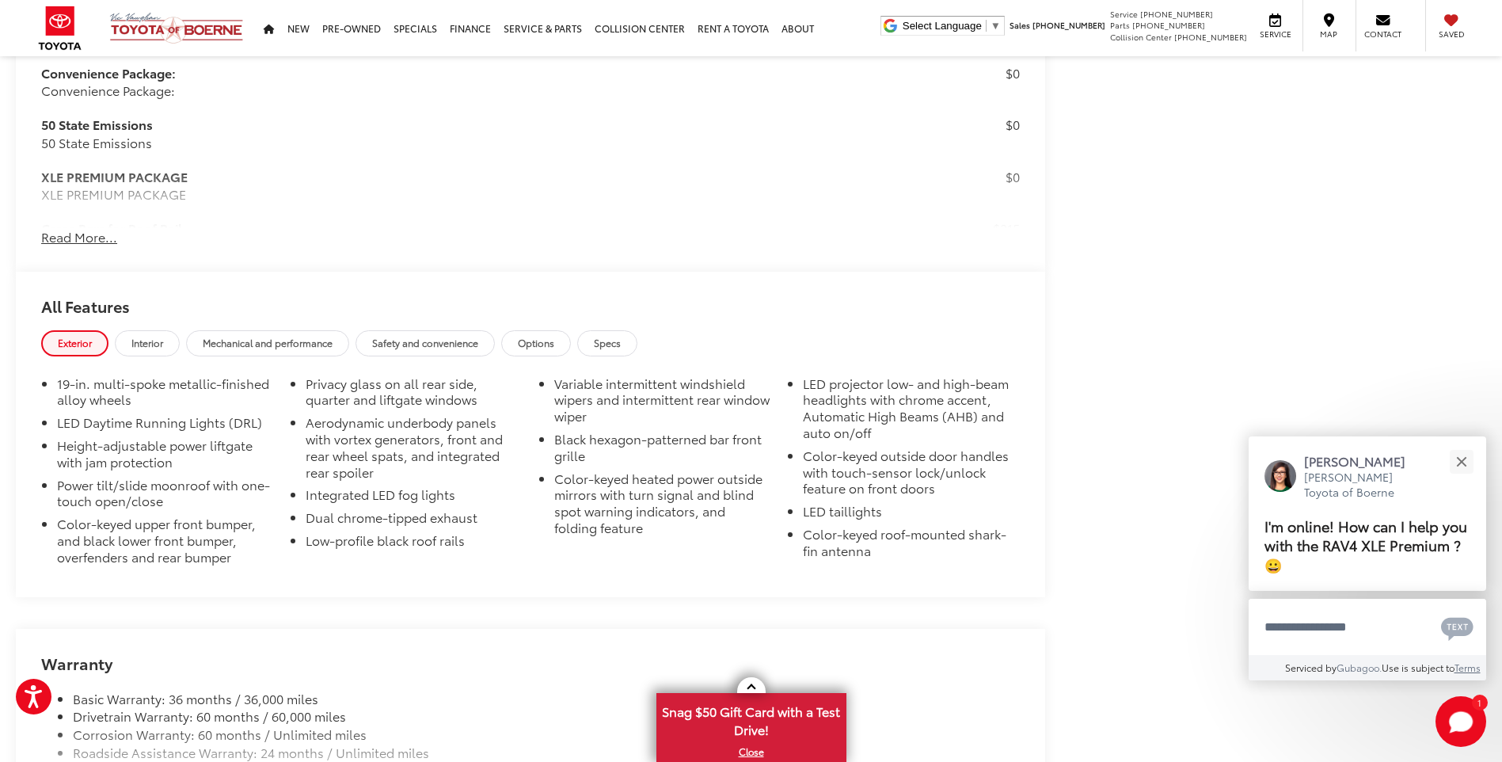
scroll to position [1536, 0]
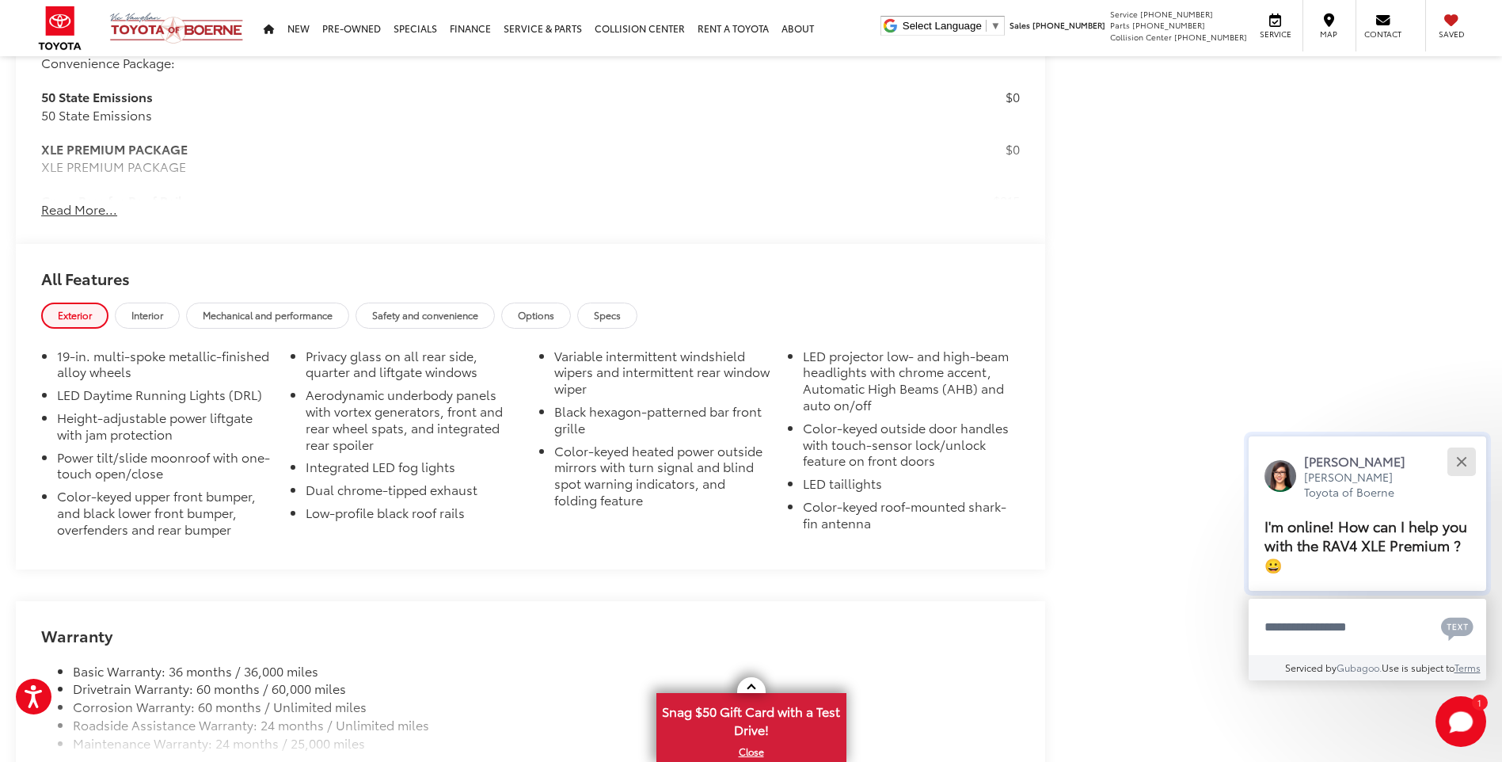
click at [1467, 458] on button "Close" at bounding box center [1461, 461] width 34 height 34
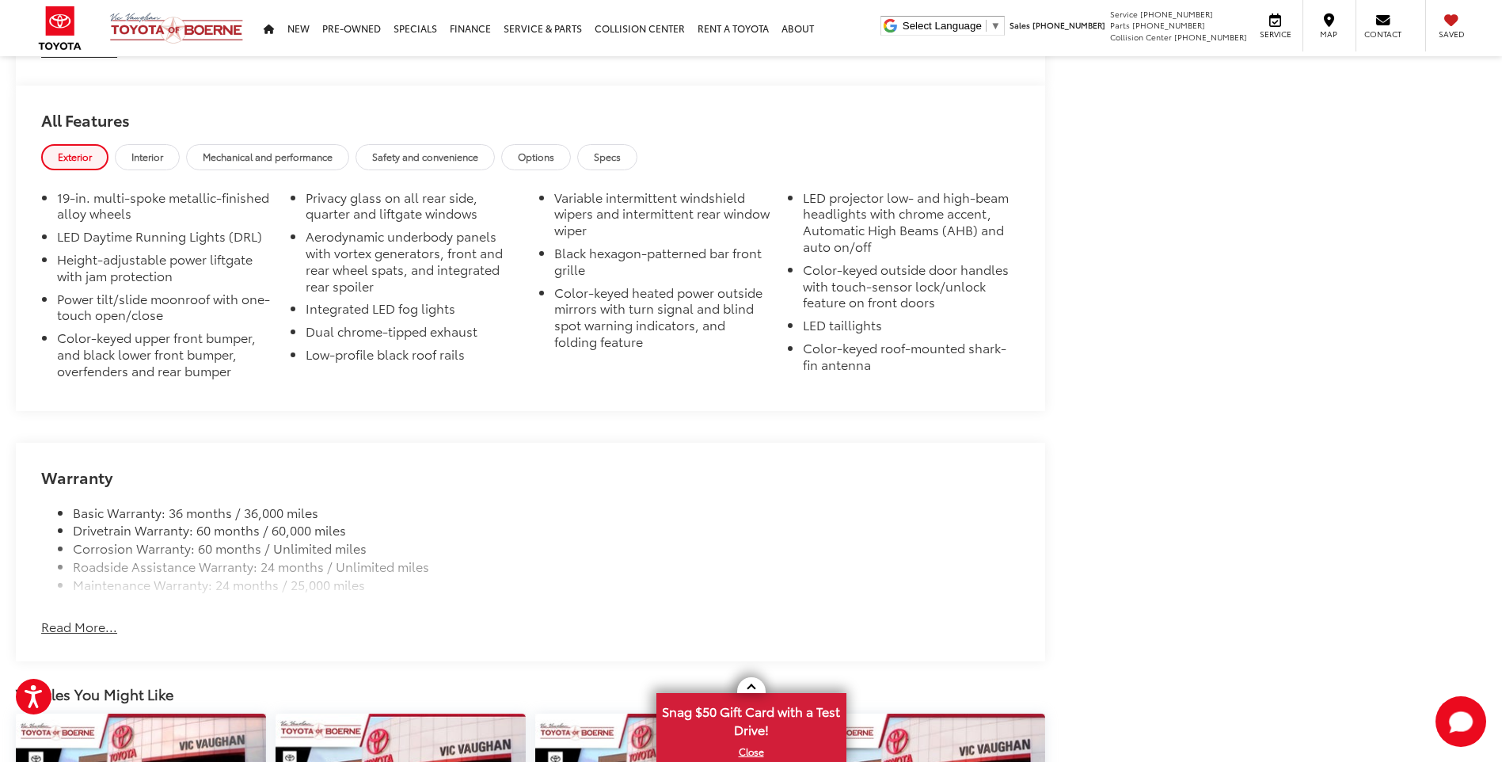
scroll to position [0, 0]
drag, startPoint x: 154, startPoint y: 154, endPoint x: 147, endPoint y: 236, distance: 82.6
click at [154, 154] on span "Interior" at bounding box center [147, 156] width 32 height 13
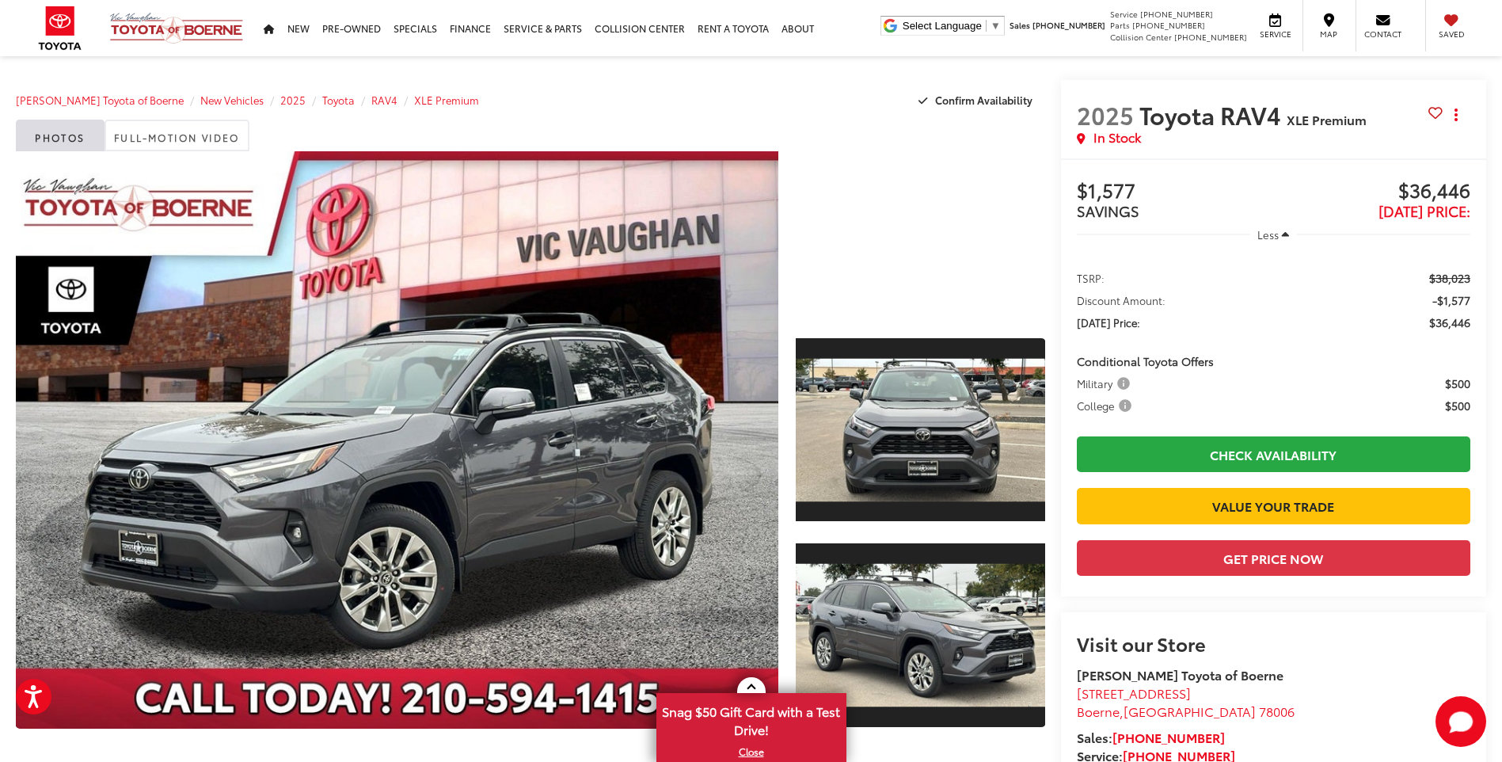
click at [875, 294] on div at bounding box center [920, 234] width 249 height 166
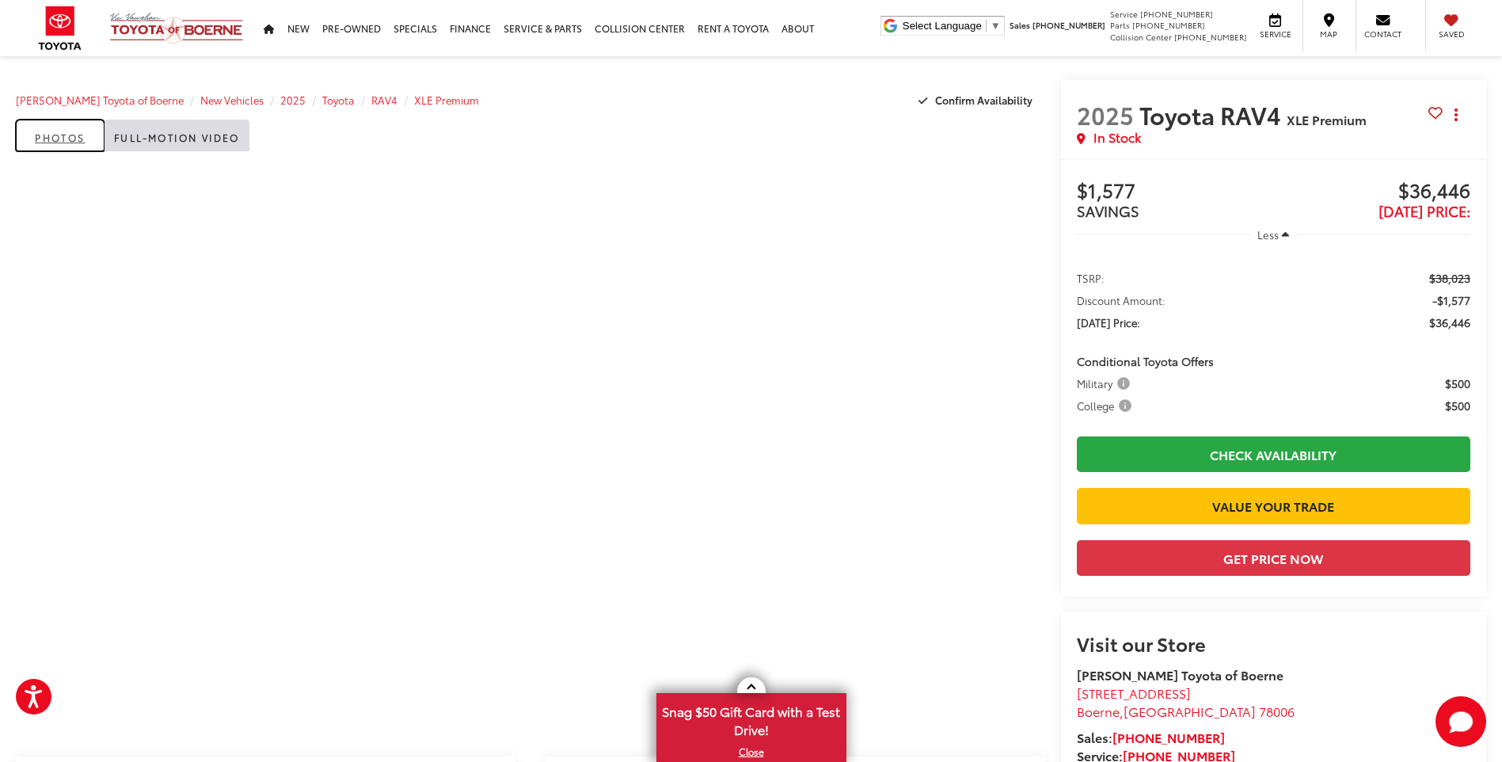
drag, startPoint x: 54, startPoint y: 135, endPoint x: 64, endPoint y: 154, distance: 21.6
click at [54, 135] on link "Photos" at bounding box center [60, 136] width 89 height 32
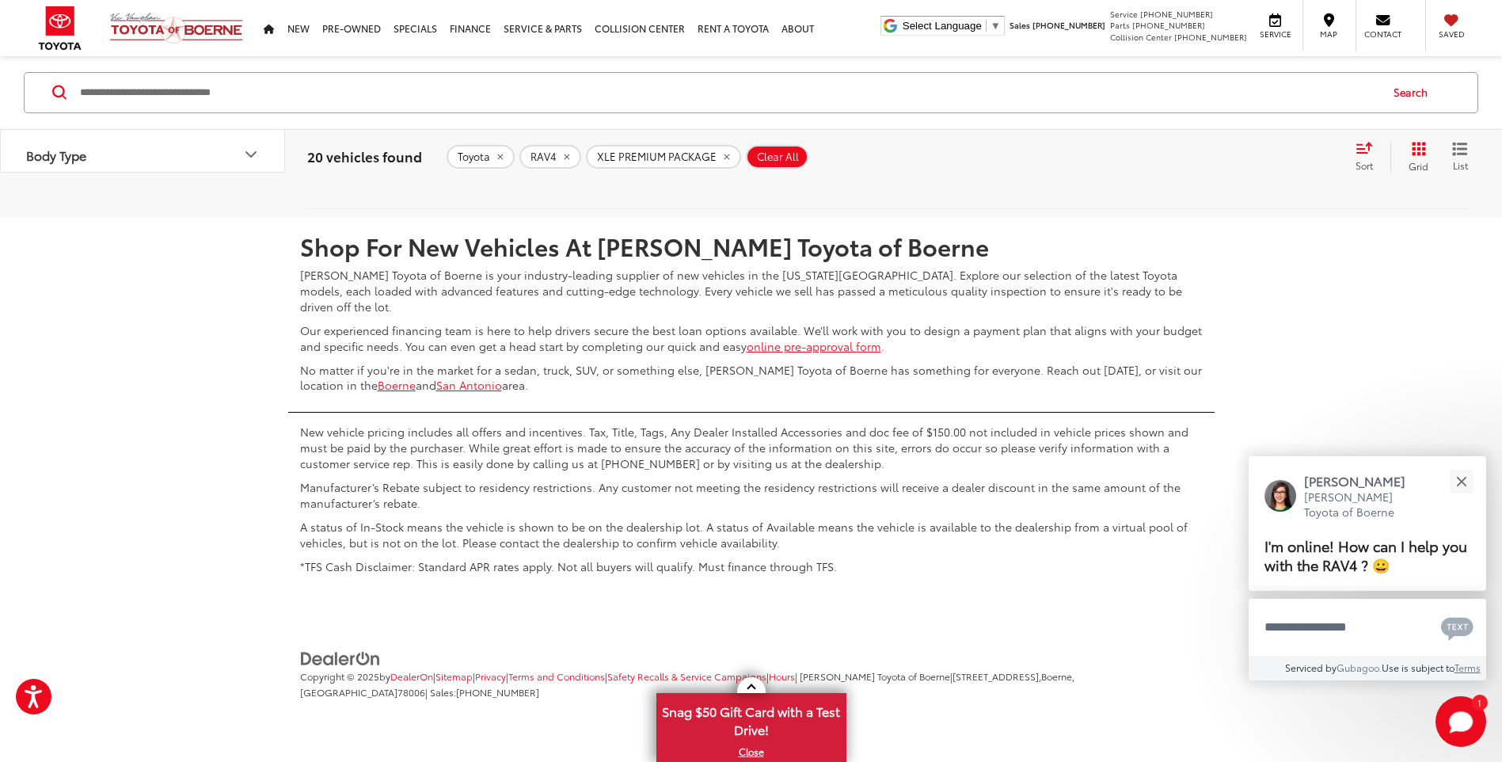
scroll to position [7557, 0]
click at [1457, 483] on button "Close" at bounding box center [1461, 481] width 34 height 34
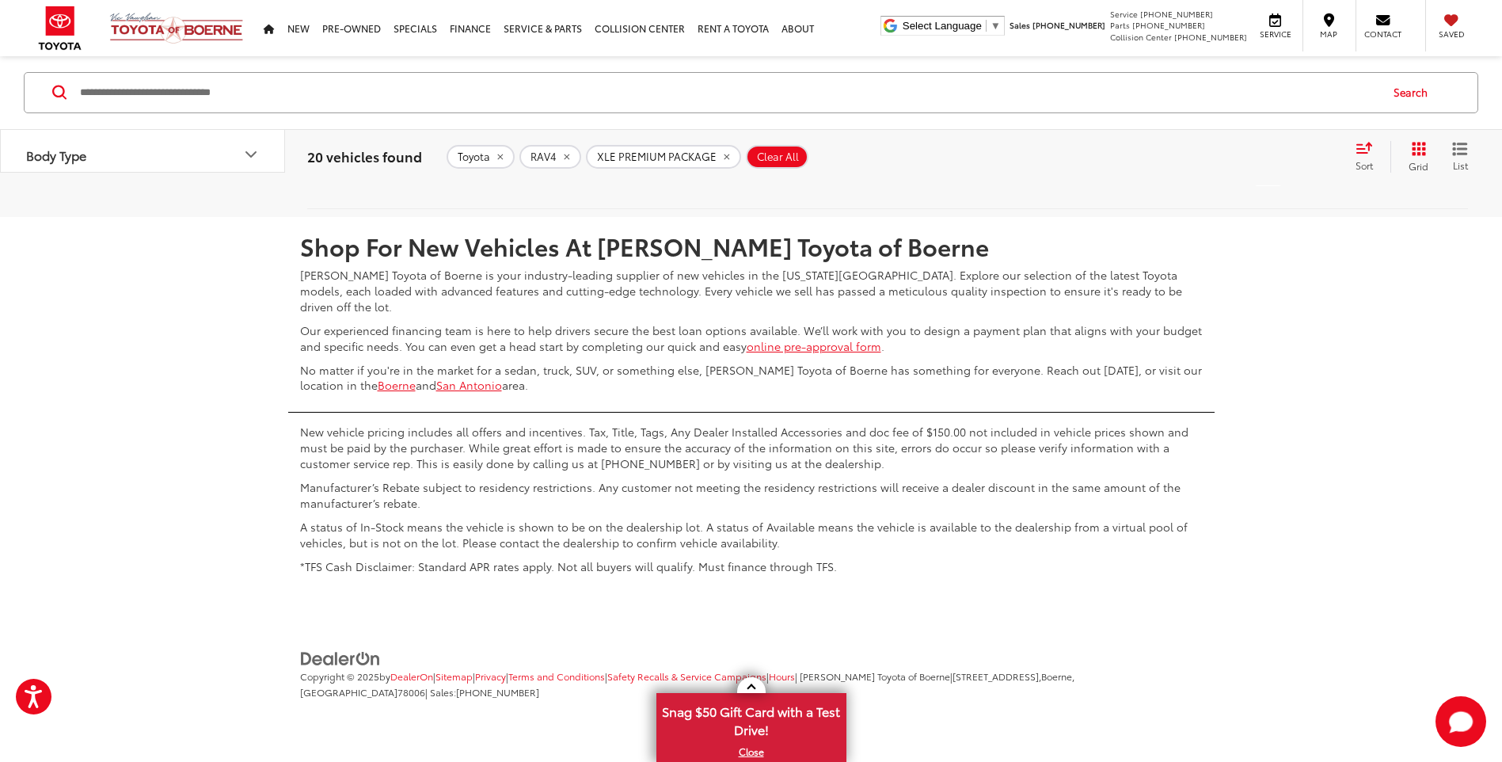
click at [1256, 184] on link "2" at bounding box center [1268, 170] width 25 height 29
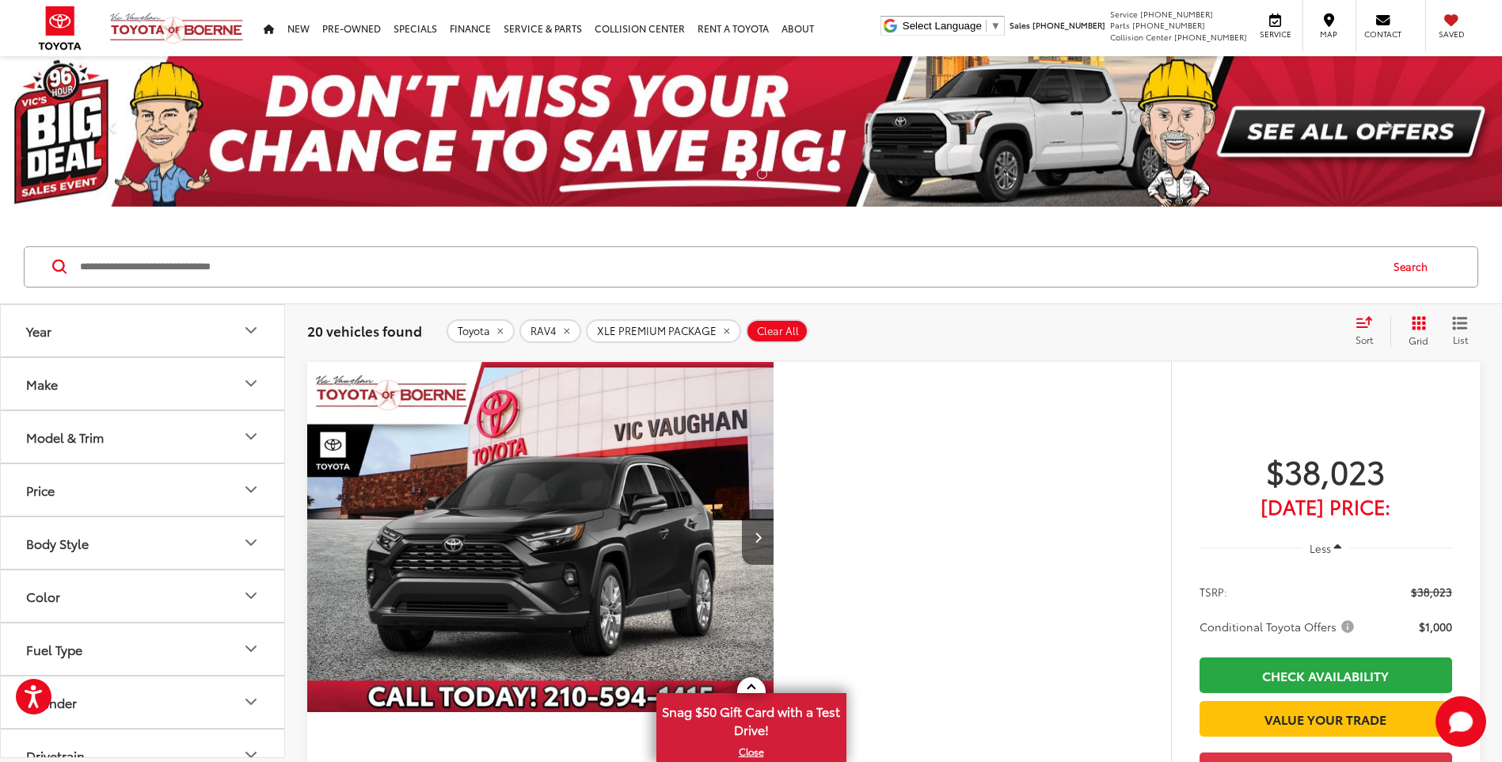
click at [875, 525] on div "2025 Toyota RAV4 XLE Premium Copy Link Share Print View Details VIN: 2T3C1RFV0S…" at bounding box center [893, 651] width 1172 height 578
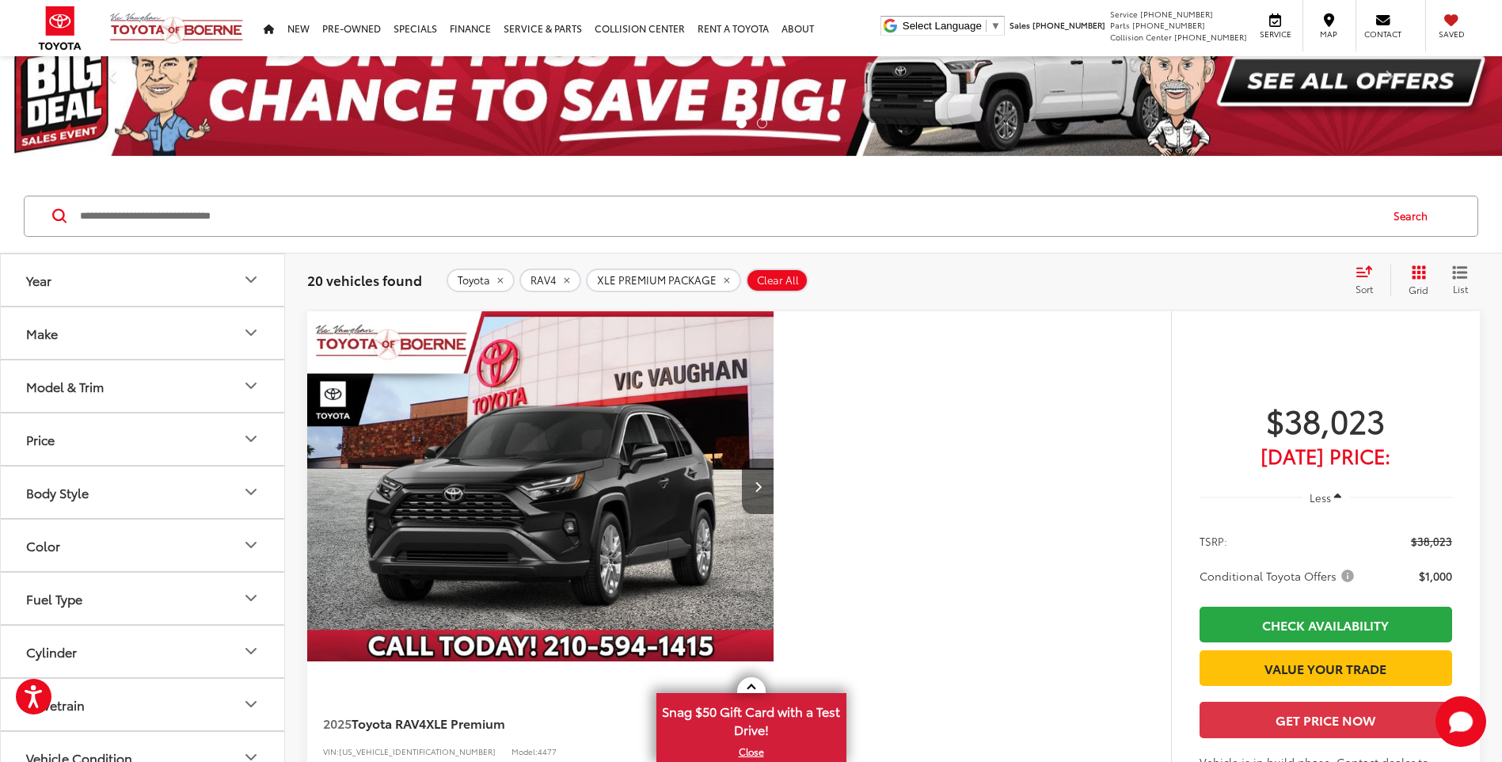
scroll to position [79, 0]
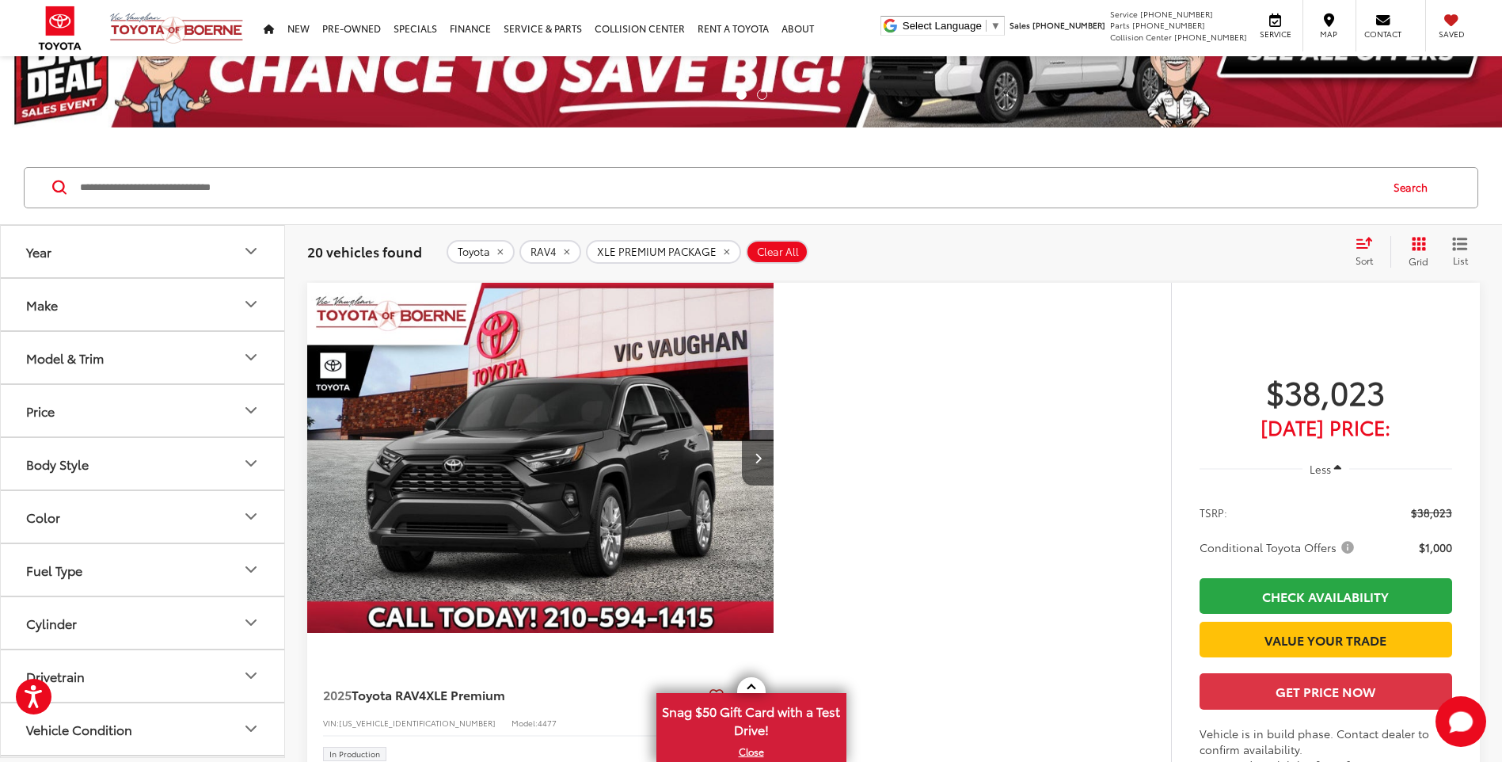
click at [252, 522] on icon "Color" at bounding box center [250, 516] width 19 height 19
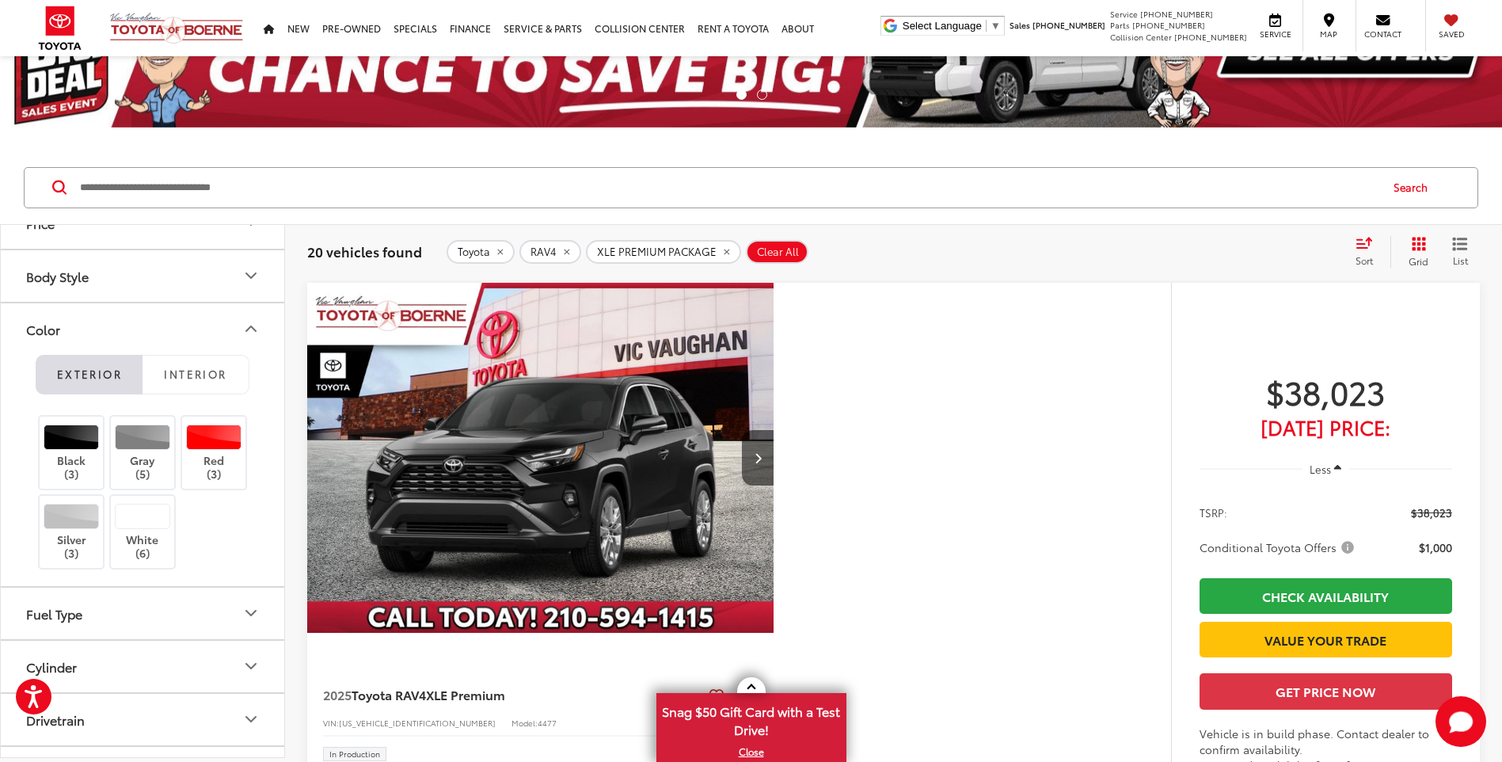
scroll to position [181, 0]
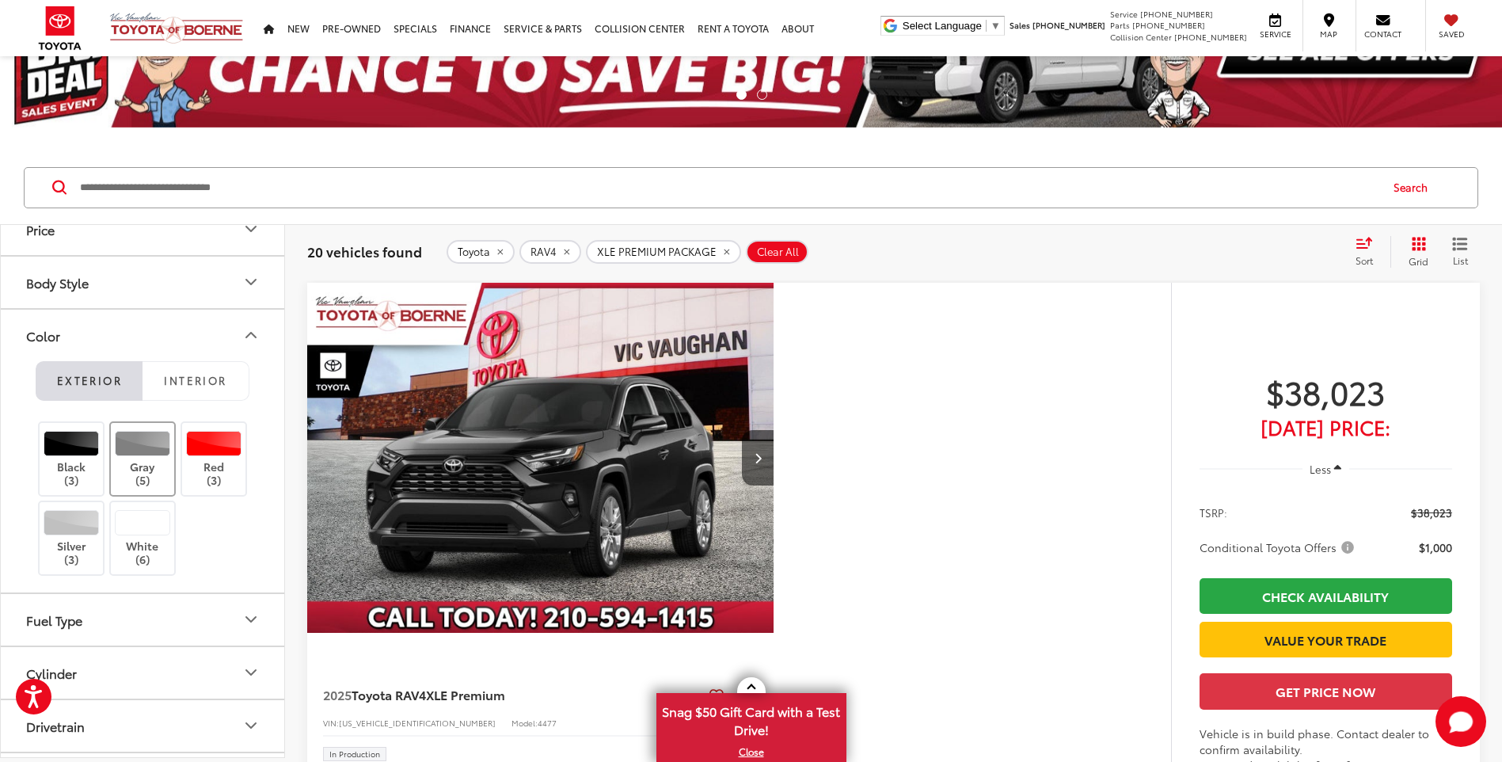
click at [137, 457] on label "Gray (5)" at bounding box center [143, 459] width 64 height 56
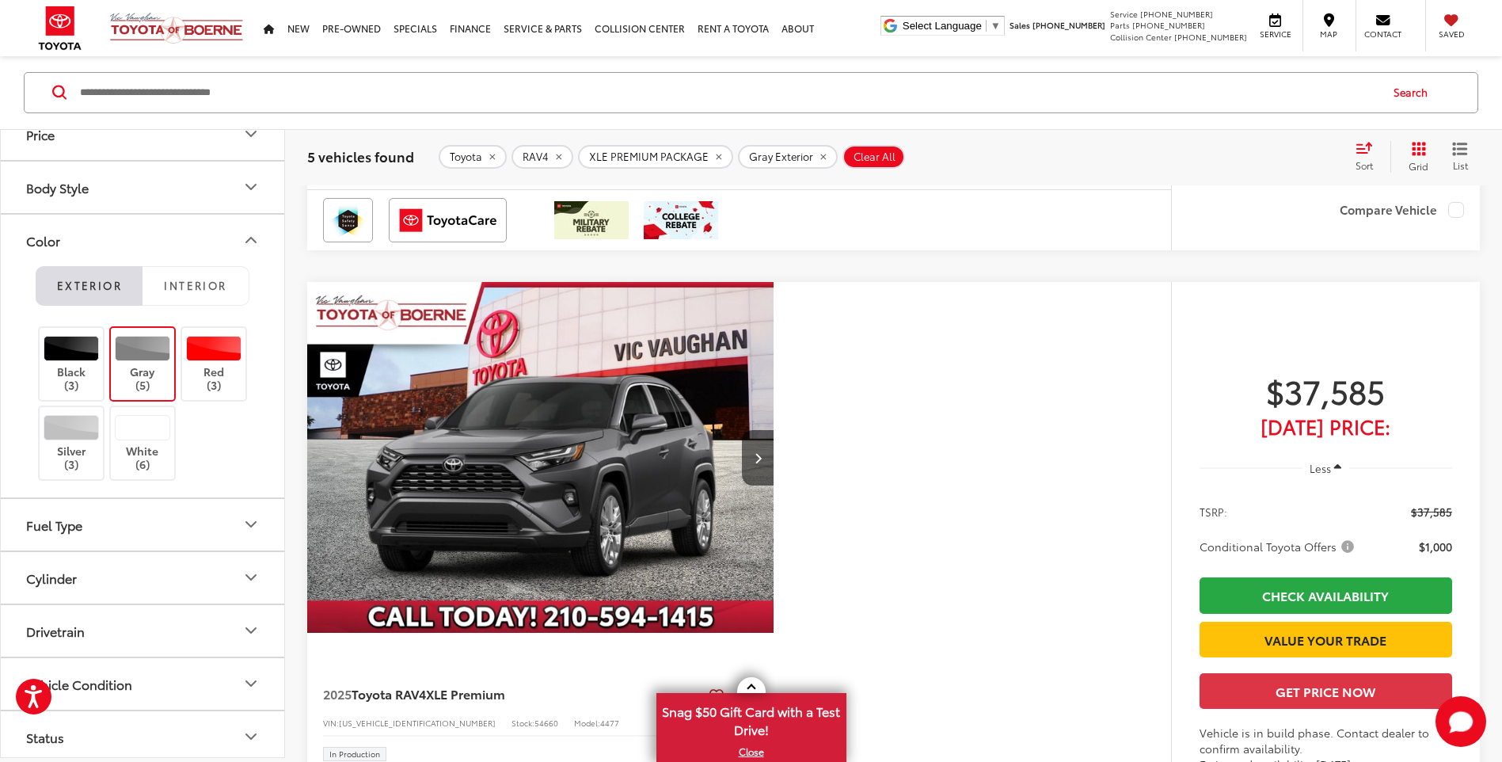
scroll to position [2138, 0]
